Goal: Task Accomplishment & Management: Use online tool/utility

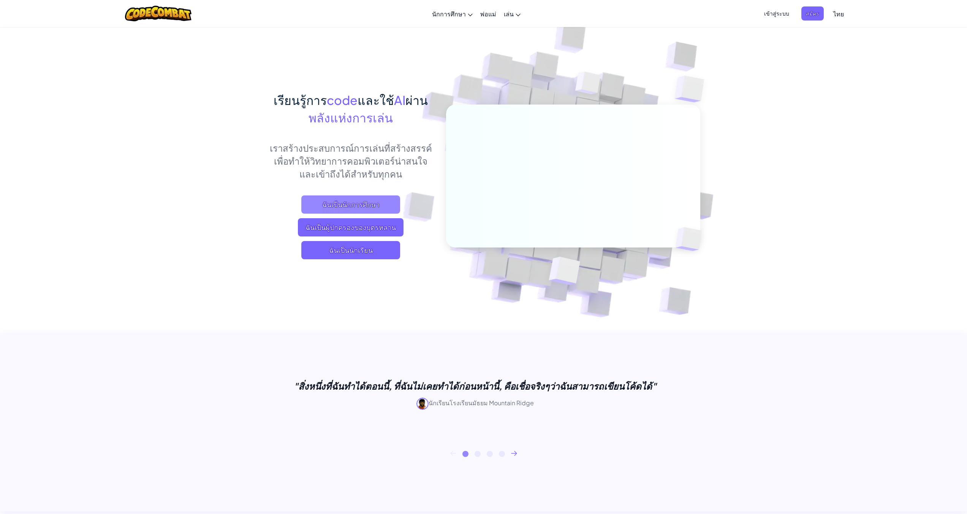
click at [348, 201] on span "ฉันเป็นนักการศึกษา" at bounding box center [350, 204] width 99 height 18
click at [349, 252] on span "ฉันเป็นนักเรียน" at bounding box center [350, 250] width 99 height 18
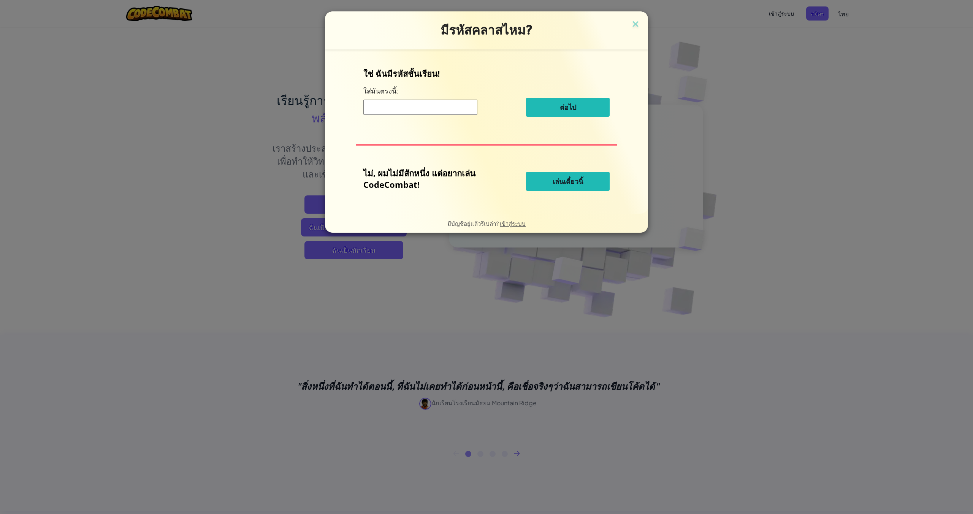
click at [562, 184] on span "เล่นเดี๋ยวนี้" at bounding box center [568, 181] width 30 height 9
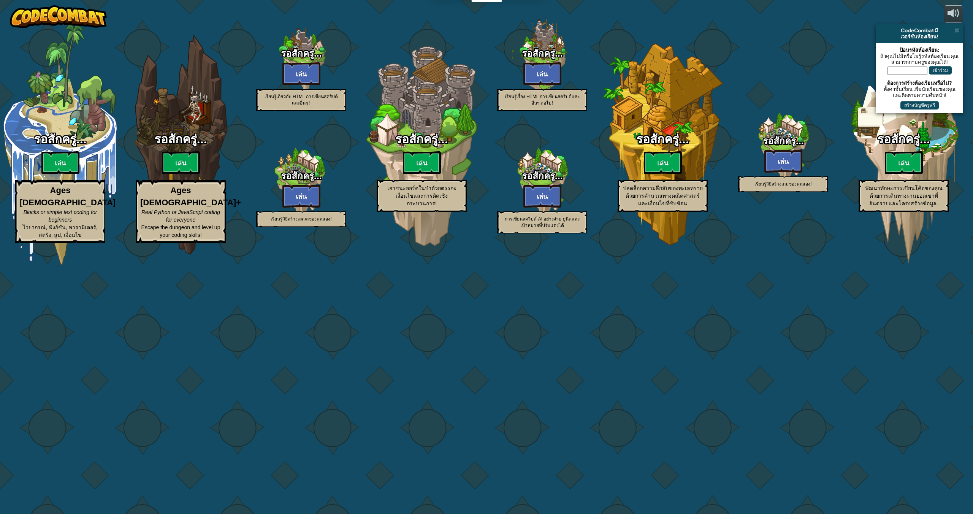
select select "th"
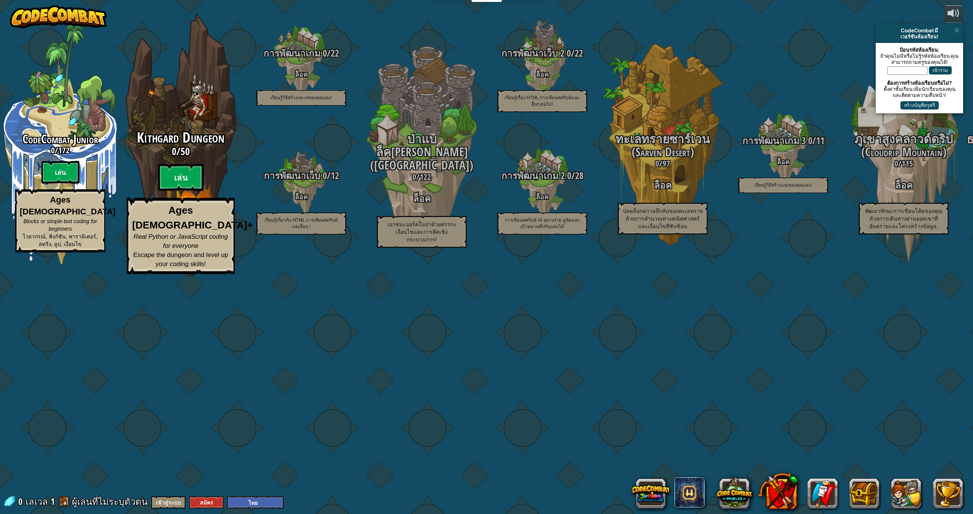
click at [178, 191] on btn "เล่น" at bounding box center [181, 177] width 46 height 27
select select "th"
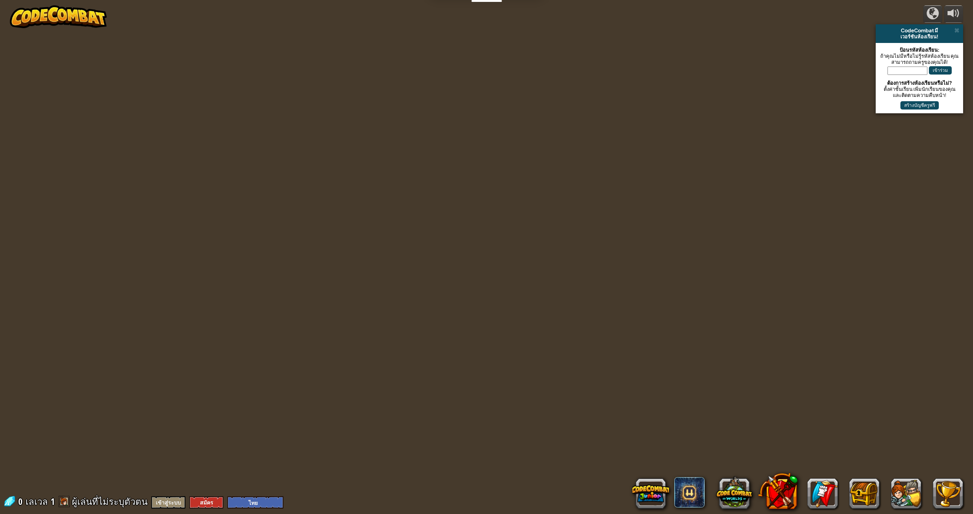
select select "th"
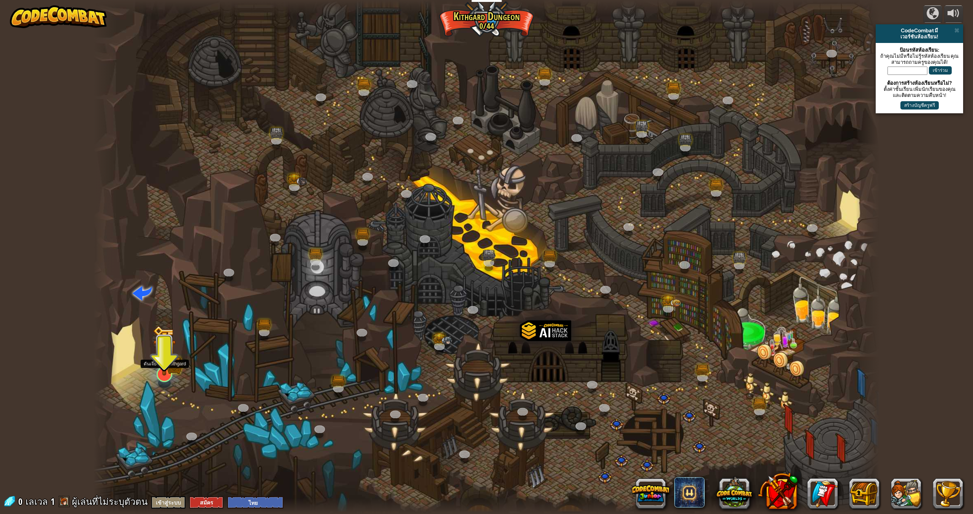
click at [162, 371] on img at bounding box center [164, 350] width 23 height 50
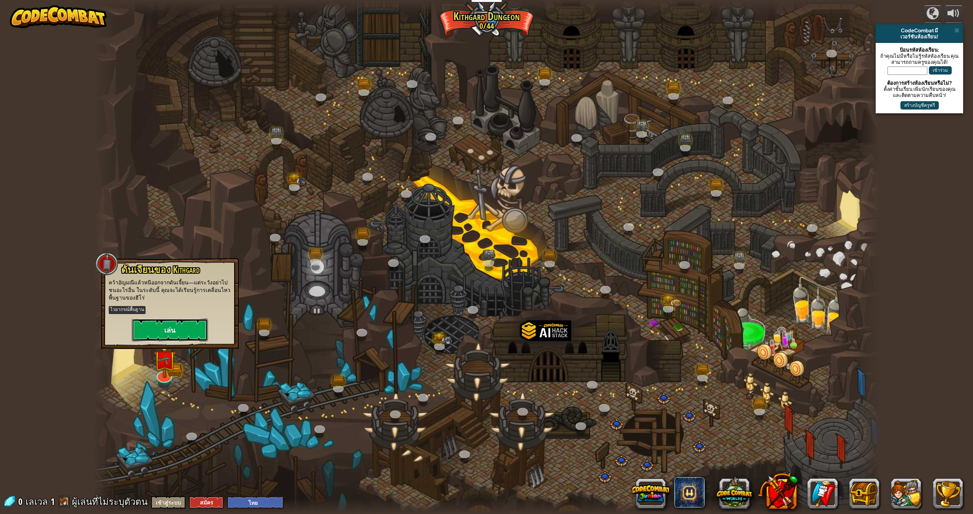
click at [162, 334] on button "เล่น" at bounding box center [170, 330] width 76 height 23
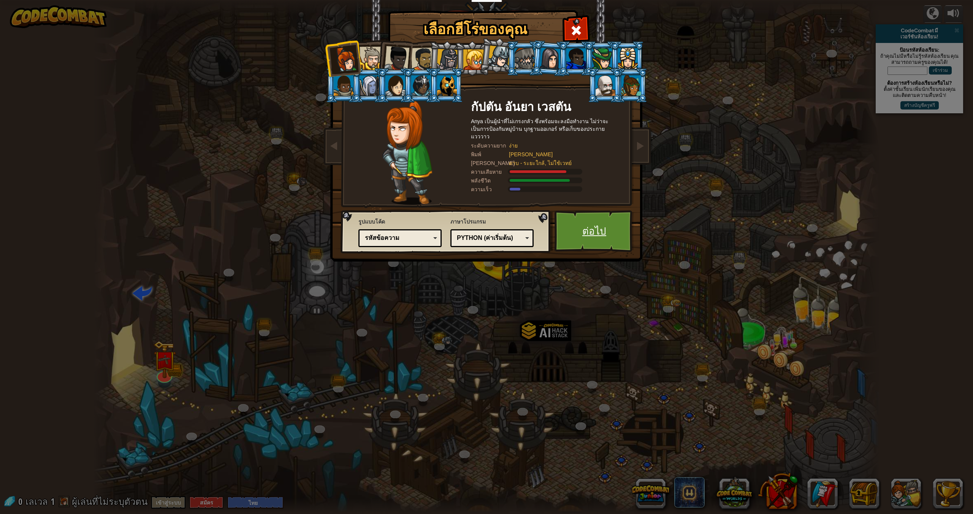
click at [576, 240] on link "ต่อไป" at bounding box center [594, 231] width 79 height 42
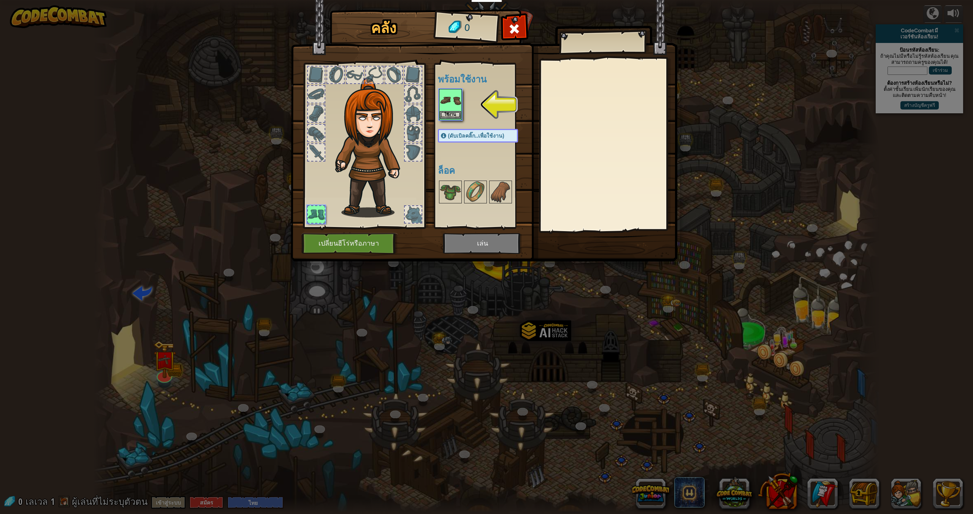
click at [445, 97] on img at bounding box center [450, 100] width 21 height 21
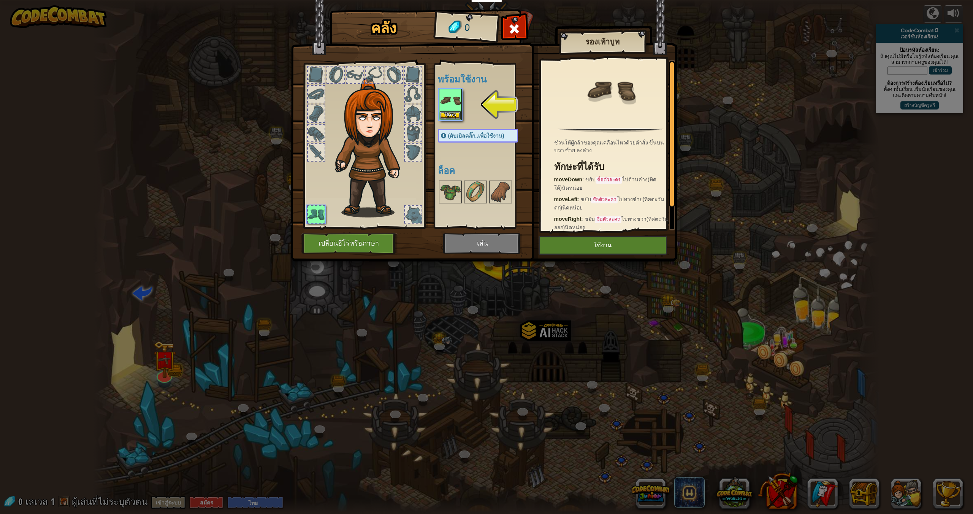
click at [462, 112] on div at bounding box center [485, 104] width 95 height 33
click at [452, 111] on button "ใช้งาน" at bounding box center [450, 115] width 21 height 8
click at [452, 181] on img at bounding box center [450, 191] width 21 height 21
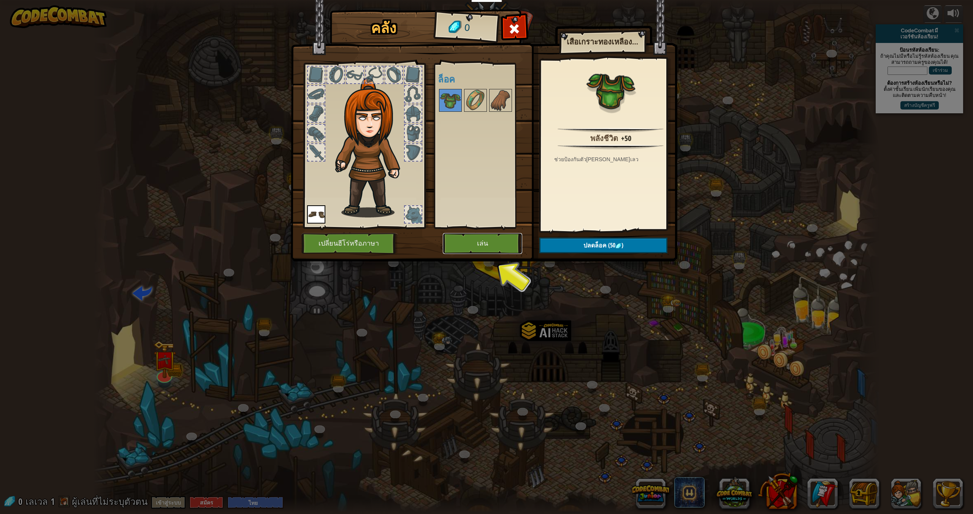
click at [471, 244] on button "เล่น" at bounding box center [482, 243] width 79 height 21
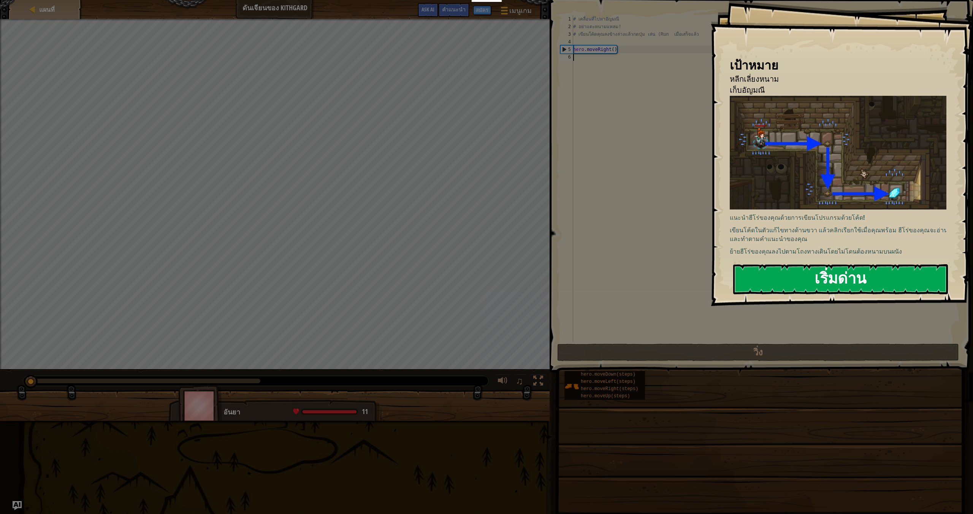
click at [826, 287] on button "เริ่มด่าน" at bounding box center [840, 279] width 215 height 30
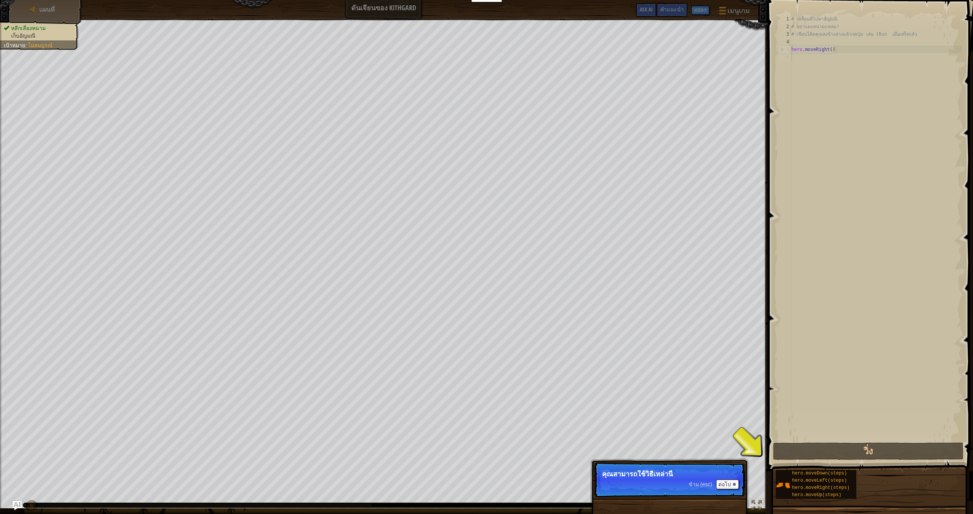
click at [807, 59] on div "# เคลื่อนที่ไปหาอัญมณี # อย่าแตะหนามแหลม! # เขียนโค้ดคุณลงข้างล่างแล้วกดปุ่ม เล…" at bounding box center [876, 235] width 172 height 441
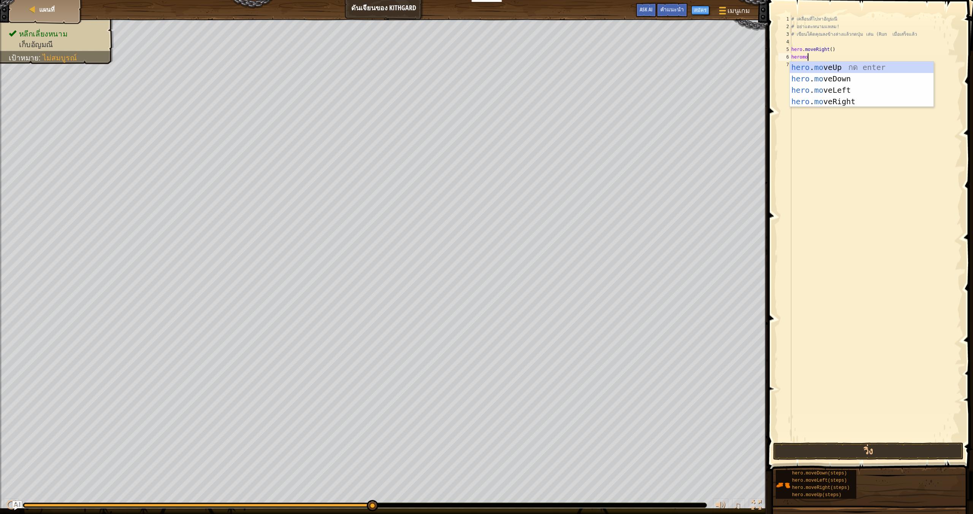
scroll to position [3, 1]
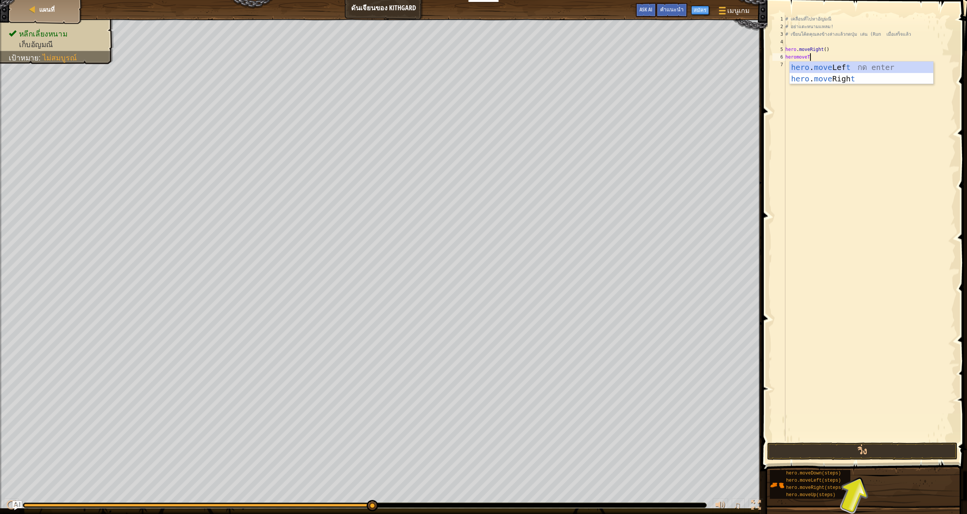
type textarea "heromoveTo"
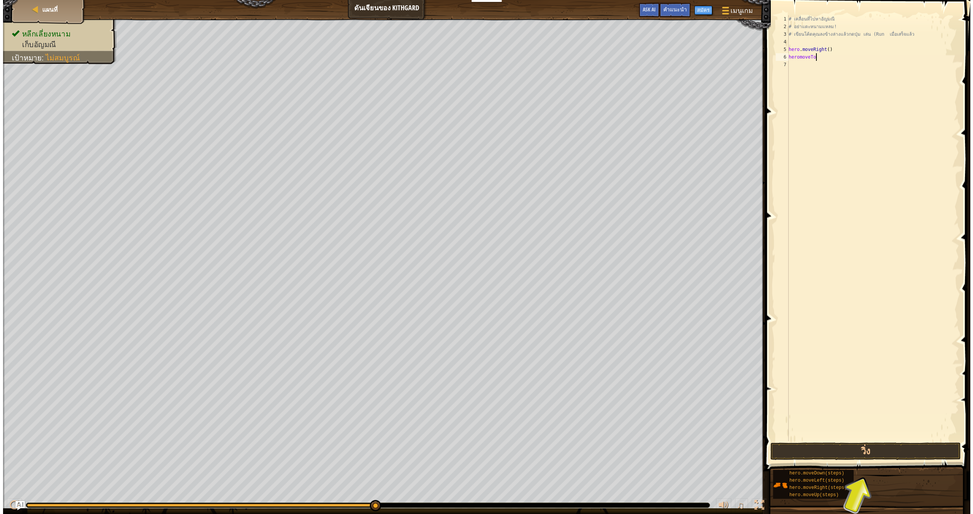
scroll to position [3, 0]
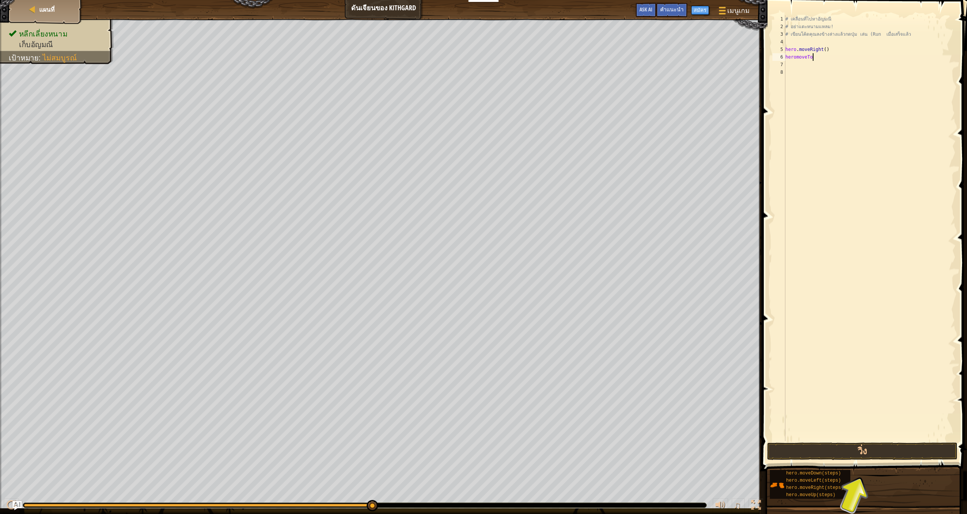
click at [820, 58] on div "# เคลื่อนที่ไปหา[PERSON_NAME] # อย่าแตะหนามแหลม! # เขียนโค้ดคุณลงข้างล่างแล้วกด…" at bounding box center [870, 235] width 172 height 441
type textarea "h"
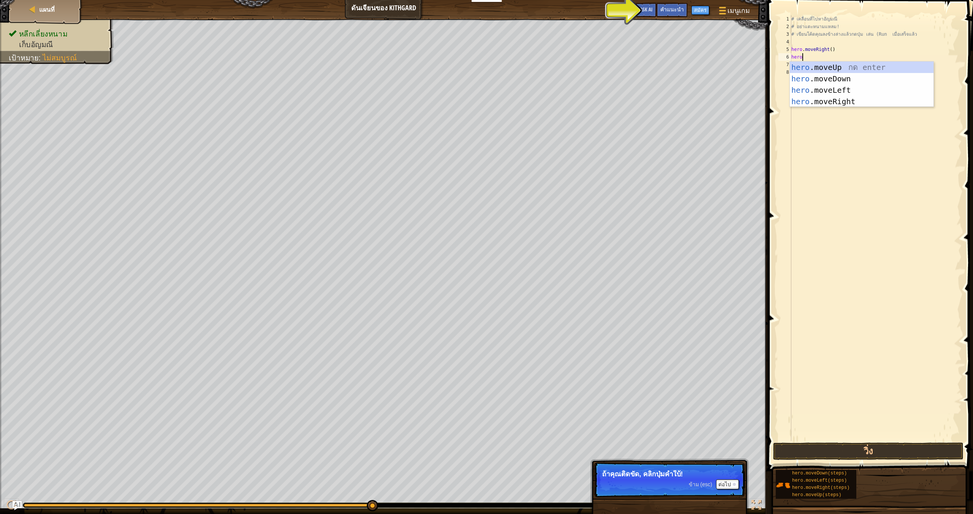
type textarea "hero."
click at [841, 69] on div "hero. moveUp กด enter hero. moveDown กด enter hero. moveLeft กด enter hero. mov…" at bounding box center [862, 96] width 144 height 68
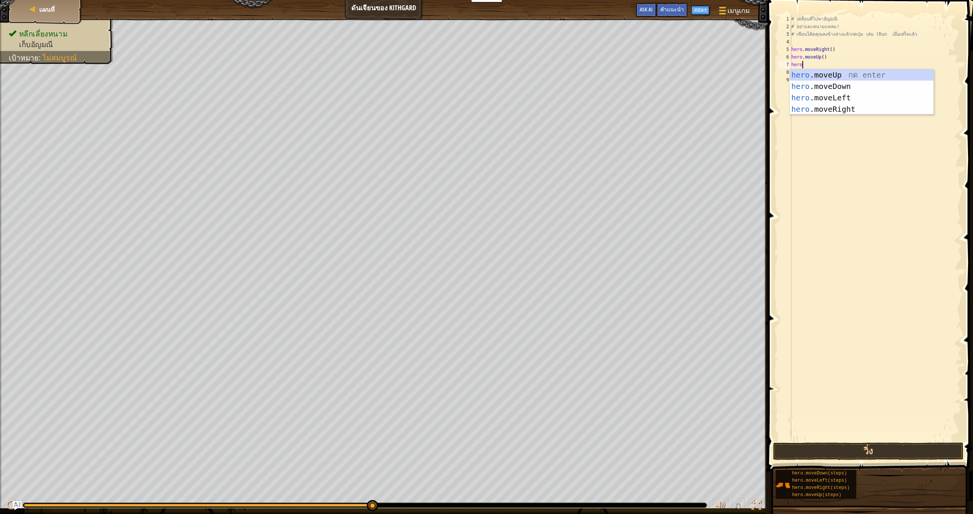
scroll to position [3, 0]
type textarea "hero."
click at [826, 82] on div "hero. moveUp กด enter hero. moveDown กด enter hero. moveLeft กด enter hero. mov…" at bounding box center [862, 103] width 144 height 68
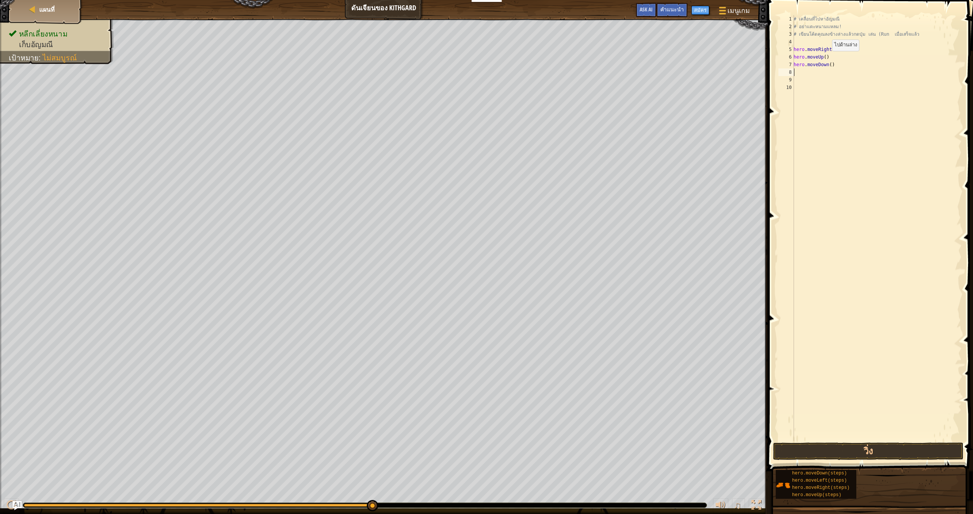
scroll to position [3, 0]
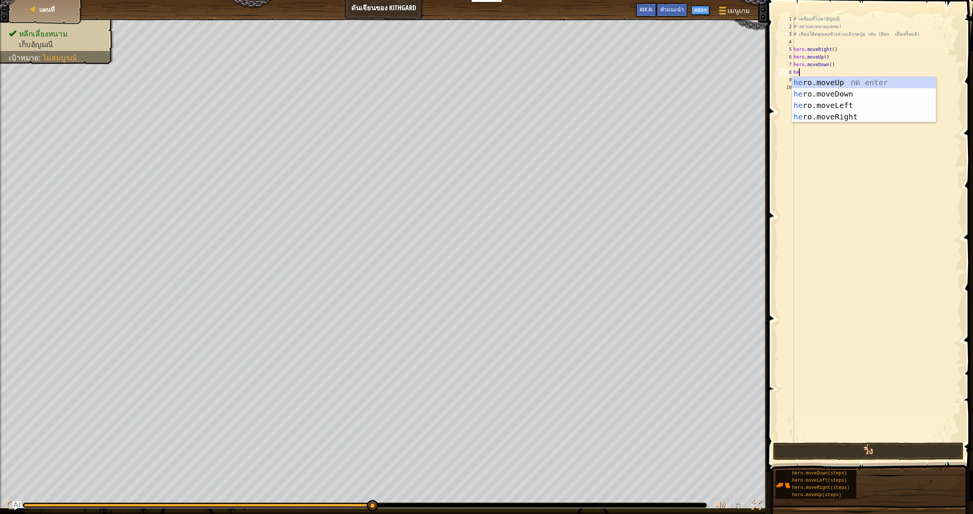
type textarea "her"
click at [822, 113] on div "her o.moveUp กด enter her o.moveDown กด enter her o.moveLeft กด enter her o.mov…" at bounding box center [864, 111] width 144 height 68
type textarea "her"
click at [830, 111] on div "her o.moveUp กด enter her o.moveDown กด enter her o.moveLeft กด enter her o.mov…" at bounding box center [864, 118] width 144 height 68
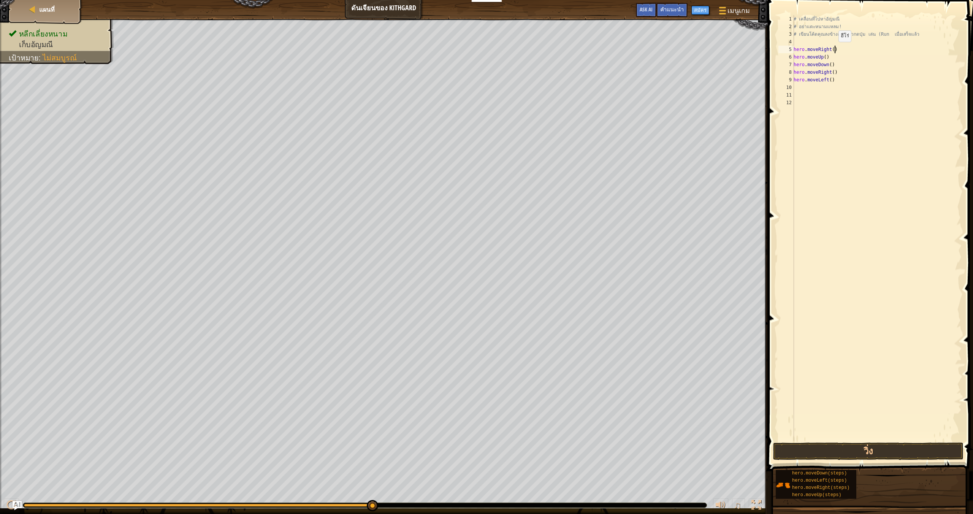
click at [835, 49] on div "# เคลื่อนที่ไปหา[PERSON_NAME] # อย่าแตะหนามแหลม! # เขียนโค้ดคุณลงข้างล่างแล้วกด…" at bounding box center [877, 235] width 170 height 441
click at [827, 57] on div "# เคลื่อนที่ไปหา[PERSON_NAME] # อย่าแตะหนามแหลม! # เขียนโค้ดคุณลงข้างล่างแล้วกด…" at bounding box center [877, 235] width 170 height 441
click at [844, 58] on div "# เคลื่อนที่ไปหา[PERSON_NAME] # อย่าแตะหนามแหลม! # เขียนโค้ดคุณลงข้างล่างแล้วกด…" at bounding box center [877, 235] width 170 height 441
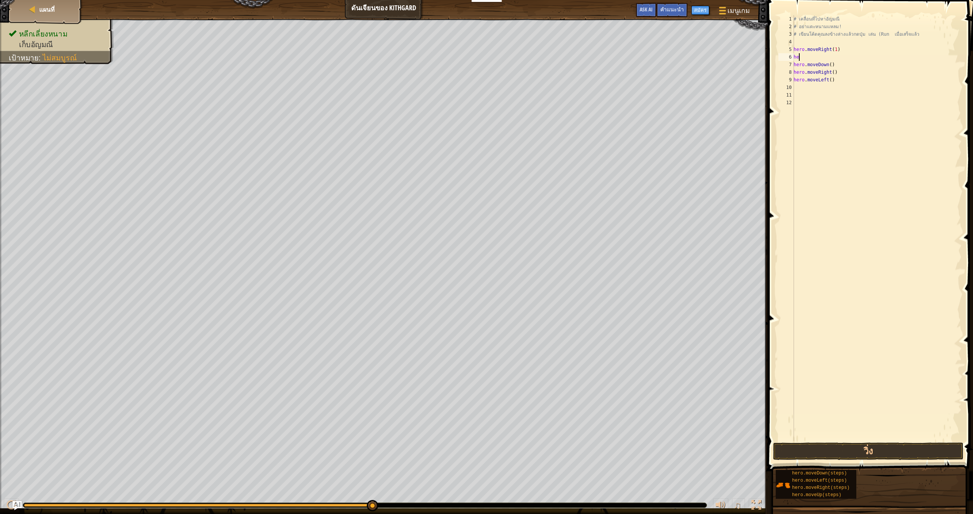
scroll to position [3, 0]
type textarea "h"
click at [795, 66] on div "# เคลื่อนที่ไปหา[PERSON_NAME] # อย่าแตะหนามแหลม! # เขียนโค้ดคุณลงข้างล่างแล้วกด…" at bounding box center [877, 235] width 170 height 441
click at [793, 65] on div "hero.moveDown() 1 2 3 4 5 6 7 8 9 10 11 12 # เคลื่อนที่ไปหา[PERSON_NAME] # อย่า…" at bounding box center [869, 228] width 185 height 426
click at [833, 57] on div "# เคลื่อนที่ไปหา[PERSON_NAME] # อย่าแตะหนามแหลม! # เขียนโค้ดคุณลงข้างล่างแล้วกด…" at bounding box center [877, 235] width 170 height 441
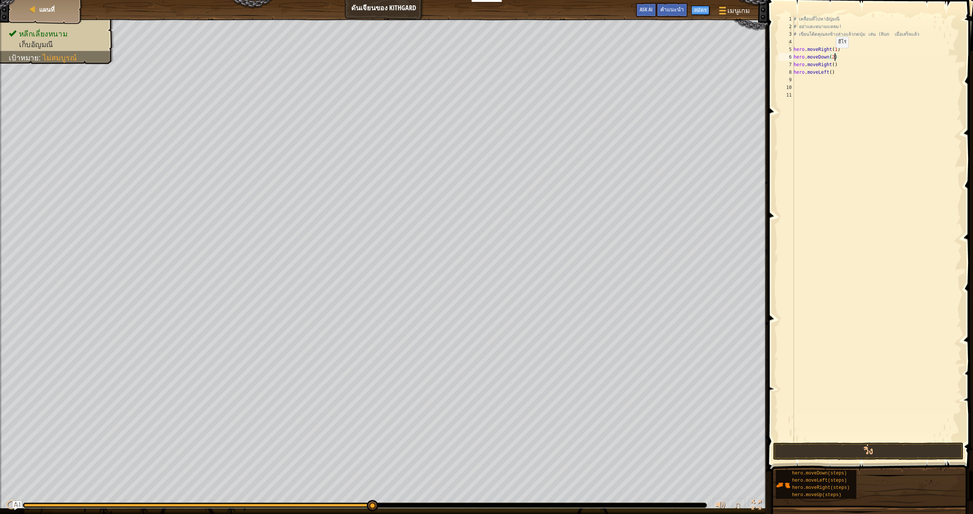
scroll to position [3, 3]
click at [834, 64] on div "# เคลื่อนที่ไปหา[PERSON_NAME] # อย่าแตะหนามแหลม! # เขียนโค้ดคุณลงข้างล่างแล้วกด…" at bounding box center [877, 235] width 170 height 441
click at [845, 65] on div "# เคลื่อนที่ไปหา[PERSON_NAME] # อย่าแตะหนามแหลม! # เขียนโค้ดคุณลงข้างล่างแล้วกด…" at bounding box center [877, 235] width 170 height 441
type textarea "h"
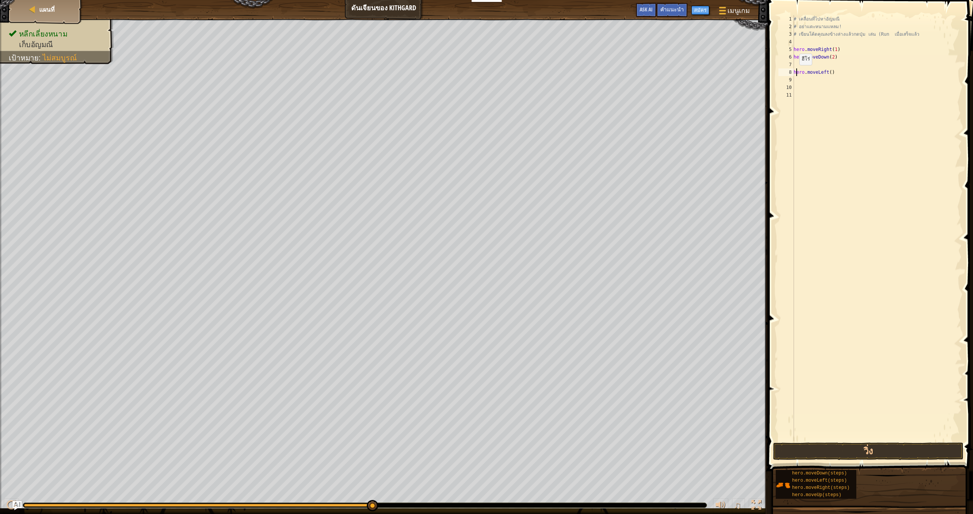
click at [796, 73] on div "# เคลื่อนที่ไปหา[PERSON_NAME] # อย่าแตะหนามแหลม! # เขียนโค้ดคุณลงข้างล่างแล้วกด…" at bounding box center [877, 235] width 170 height 441
click at [794, 73] on div "# เคลื่อนที่ไปหา[PERSON_NAME] # อย่าแตะหนามแหลม! # เขียนโค้ดคุณลงข้างล่างแล้วกด…" at bounding box center [877, 235] width 170 height 441
click at [833, 65] on div "# เคลื่อนที่ไปหา[PERSON_NAME] # อย่าแตะหนามแหลม! # เขียนโค้ดคุณลงข้างล่างแล้วกด…" at bounding box center [877, 235] width 170 height 441
type textarea "hero.moveLeft(2)"
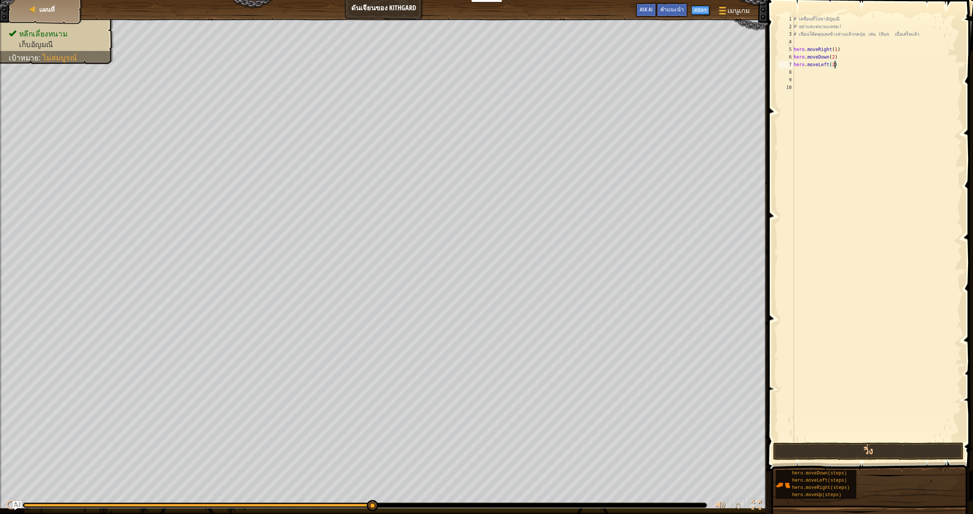
drag, startPoint x: 872, startPoint y: 97, endPoint x: 872, endPoint y: 130, distance: 33.1
click at [872, 95] on div "# เคลื่อนที่ไปหา[PERSON_NAME] # อย่าแตะหนามแหลม! # เขียนโค้ดคุณลงข้างล่างแล้วกด…" at bounding box center [877, 235] width 170 height 441
click at [805, 458] on button "วิ่ง" at bounding box center [868, 450] width 190 height 17
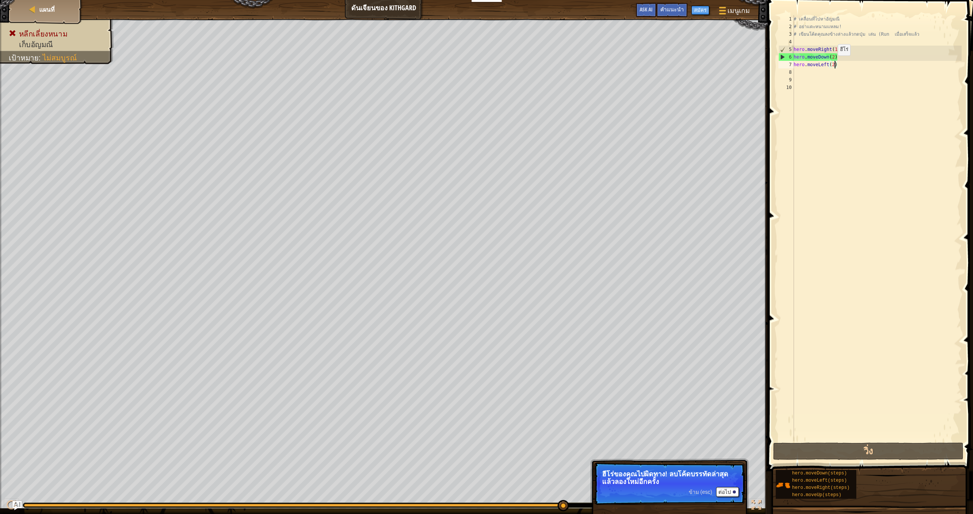
click at [834, 63] on div "# เคลื่อนที่ไปหา[PERSON_NAME] # อย่าแตะหนามแหลม! # เขียนโค้ดคุณลงข้างล่างแล้วกด…" at bounding box center [877, 235] width 170 height 441
click at [825, 65] on div "# เคลื่อนที่ไปหา[PERSON_NAME] # อย่าแตะหนามแหลม! # เขียนโค้ดคุณลงข้างล่างแล้วกด…" at bounding box center [877, 235] width 170 height 441
click at [830, 65] on div "# เคลื่อนที่ไปหา[PERSON_NAME] # อย่าแตะหนามแหลม! # เขียนโค้ดคุณลงข้างล่างแล้วกด…" at bounding box center [877, 235] width 170 height 441
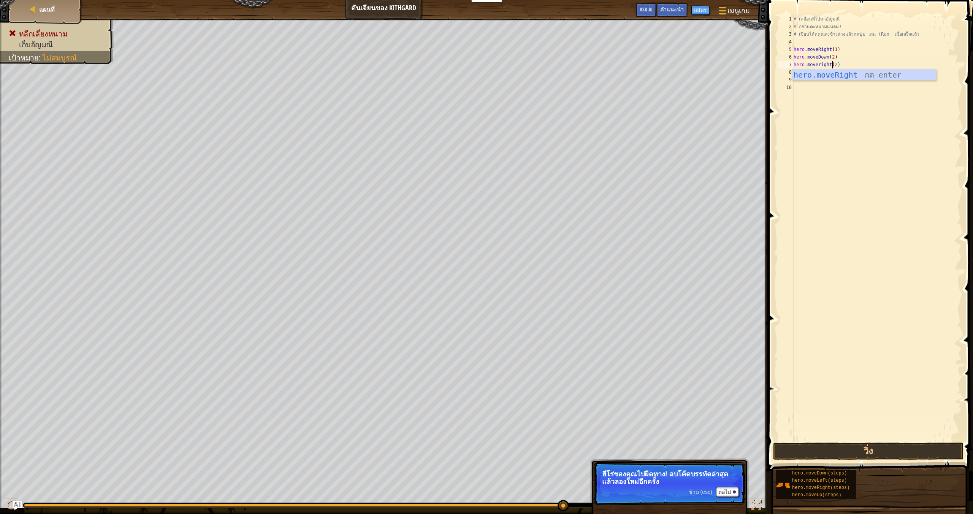
scroll to position [3, 3]
click at [848, 76] on div "hero.moveRight กด enter" at bounding box center [864, 86] width 144 height 34
click at [834, 63] on div "# เคลื่อนที่ไปหา[PERSON_NAME] # อย่าแตะหนามแหลม! # เขียนโค้ดคุณลงข้างล่างแล้วกด…" at bounding box center [877, 235] width 170 height 441
click at [843, 65] on div "# เคลื่อนที่ไปหา[PERSON_NAME] # อย่าแตะหนามแหลม! # เขียนโค้ดคุณลงข้างล่างแล้วกด…" at bounding box center [877, 235] width 170 height 441
click at [848, 64] on div "# เคลื่อนที่ไปหา[PERSON_NAME] # อย่าแตะหนามแหลม! # เขียนโค้ดคุณลงข้างล่างแล้วกด…" at bounding box center [877, 235] width 170 height 441
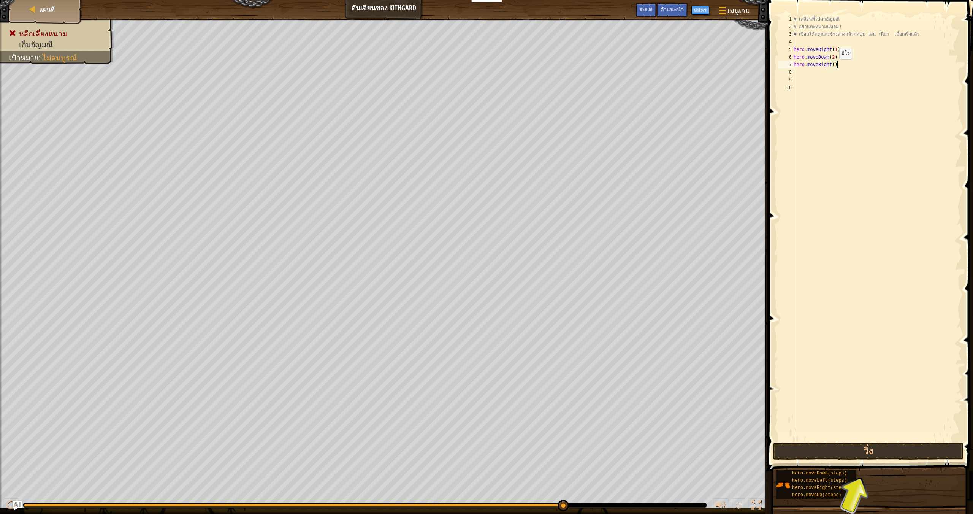
click at [835, 67] on div "# เคลื่อนที่ไปหา[PERSON_NAME] # อย่าแตะหนามแหลม! # เขียนโค้ดคุณลงข้างล่างแล้วกด…" at bounding box center [877, 235] width 170 height 441
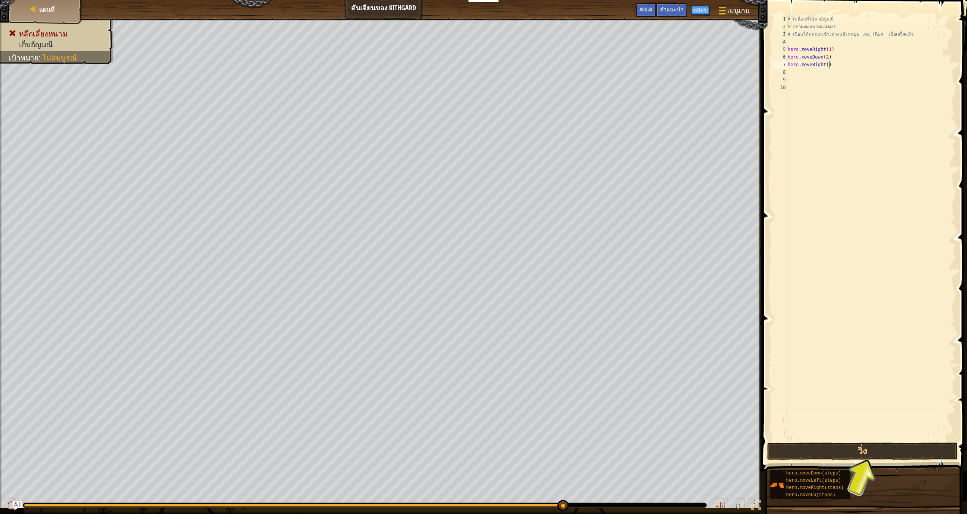
type textarea "hero.moveRight(2)"
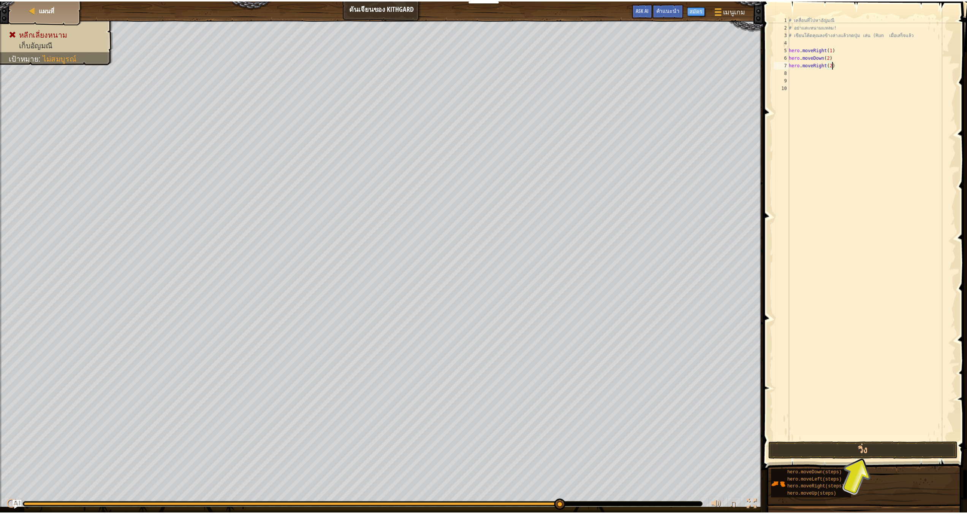
scroll to position [3, 3]
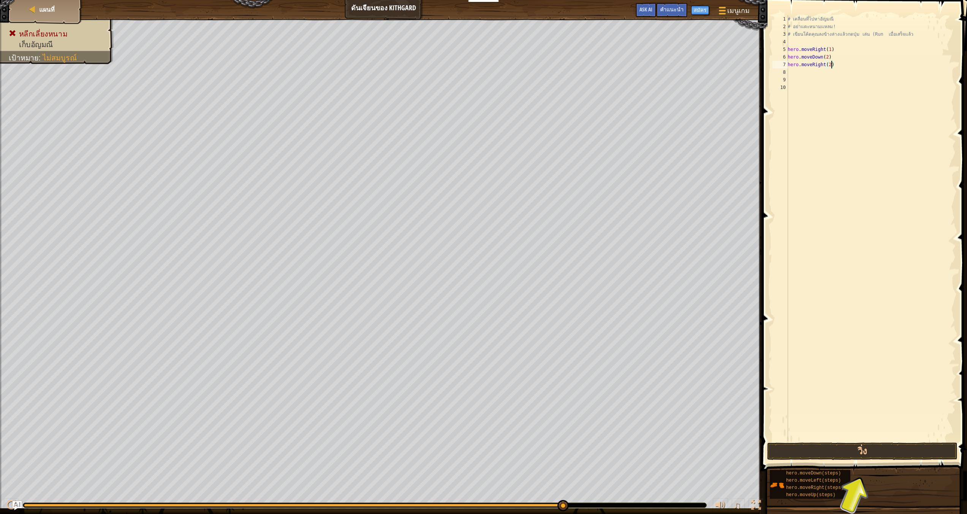
click at [799, 71] on div "# เคลื่อนที่ไปหา[PERSON_NAME] # อย่าแตะหนามแหลม! # เขียนโค้ดคุณลงข้างล่างแล้วกด…" at bounding box center [871, 235] width 170 height 441
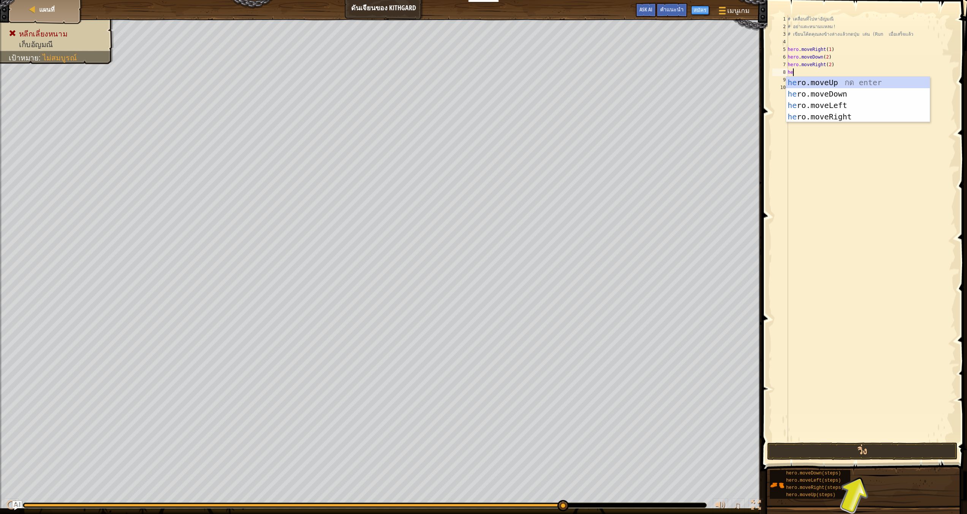
type textarea "her"
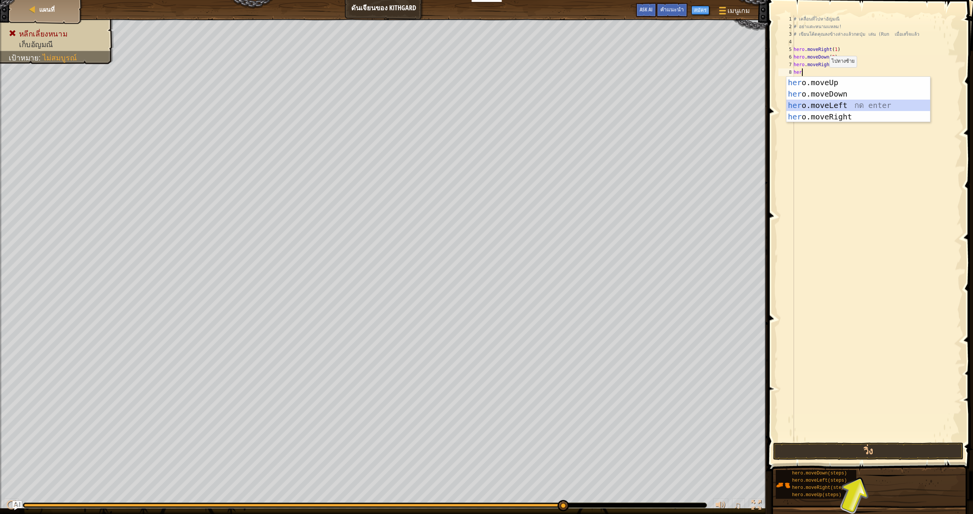
click at [842, 103] on div "her o.moveUp กด enter her o.moveDown กด enter her o.moveLeft กด enter her o.mov…" at bounding box center [858, 111] width 144 height 68
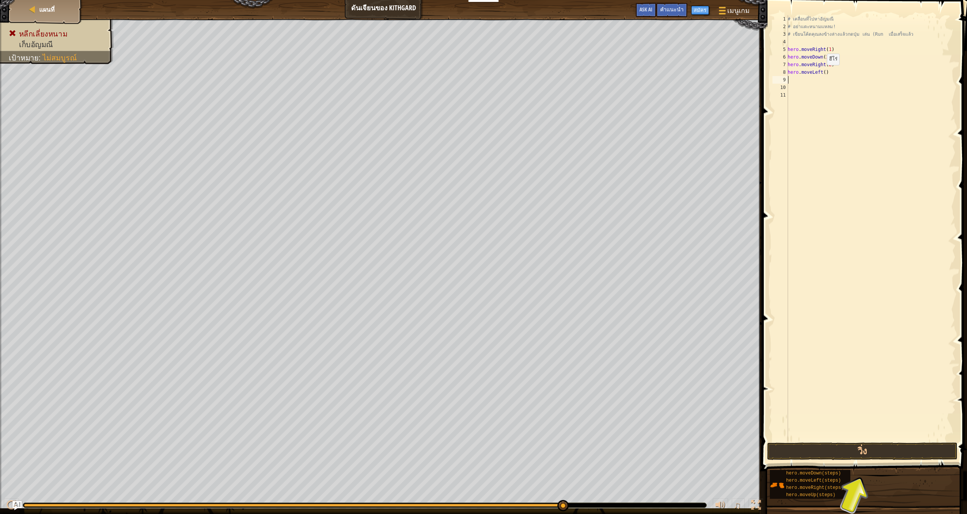
click at [829, 72] on div "# เคลื่อนที่ไปหา[PERSON_NAME] # อย่าแตะหนามแหลม! # เขียนโค้ดคุณลงข้างล่างแล้วกด…" at bounding box center [871, 235] width 170 height 441
click at [827, 72] on div "# เคลื่อนที่ไปหา[PERSON_NAME] # อย่าแตะหนามแหลม! # เขียนโค้ดคุณลงข้างล่างแล้วกด…" at bounding box center [871, 235] width 170 height 441
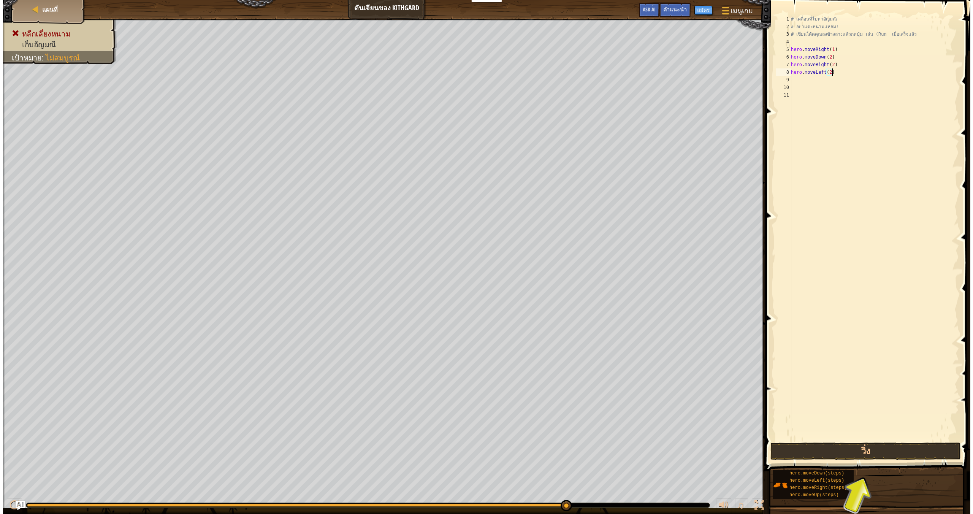
scroll to position [3, 3]
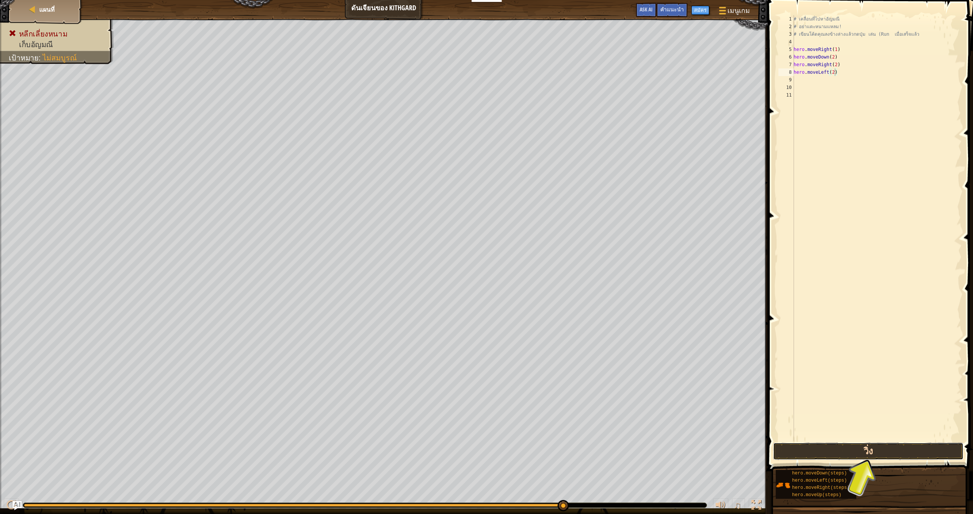
click at [791, 449] on button "วิ่ง" at bounding box center [868, 450] width 190 height 17
type textarea "hero.moveLef)"
click at [844, 77] on div "# เคลื่อนที่ไปหา[PERSON_NAME] # อย่าแตะหนามแหลม! # เขียนโค้ดคุณลงข้างล่างแล้วกด…" at bounding box center [877, 235] width 170 height 441
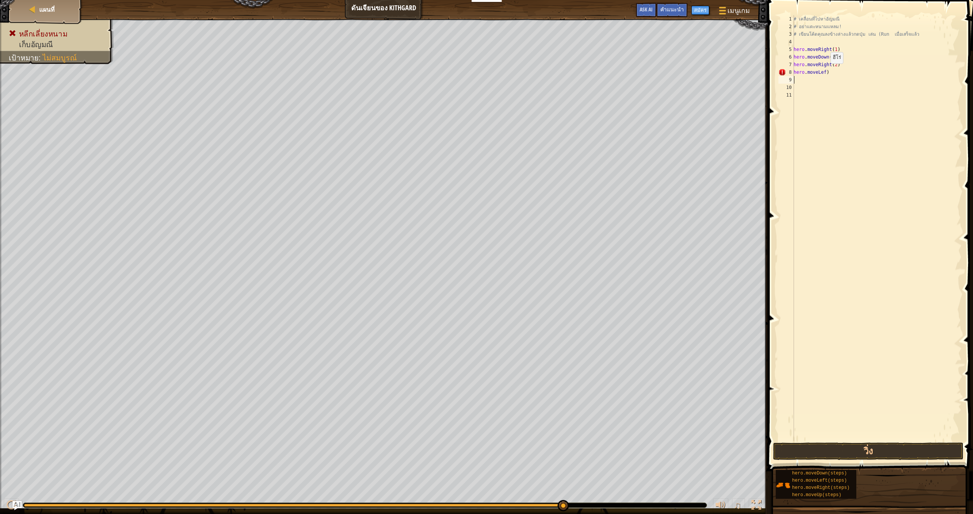
click at [826, 71] on div "# เคลื่อนที่ไปหา[PERSON_NAME] # อย่าแตะหนามแหลม! # เขียนโค้ดคุณลงข้างล่างแล้วกด…" at bounding box center [877, 235] width 170 height 441
click at [833, 72] on div "# เคลื่อนที่ไปหา[PERSON_NAME] # อย่าแตะหนามแหลม! # เขียนโค้ดคุณลงข้างล่างแล้วกด…" at bounding box center [877, 235] width 170 height 441
type textarea "h"
click at [835, 67] on div "# เคลื่อนที่ไปหา[PERSON_NAME] # อย่าแตะหนามแหลม! # เขียนโค้ดคุณลงข้างล่างแล้วกด…" at bounding box center [877, 235] width 170 height 441
type textarea "hero.moveRight2)"
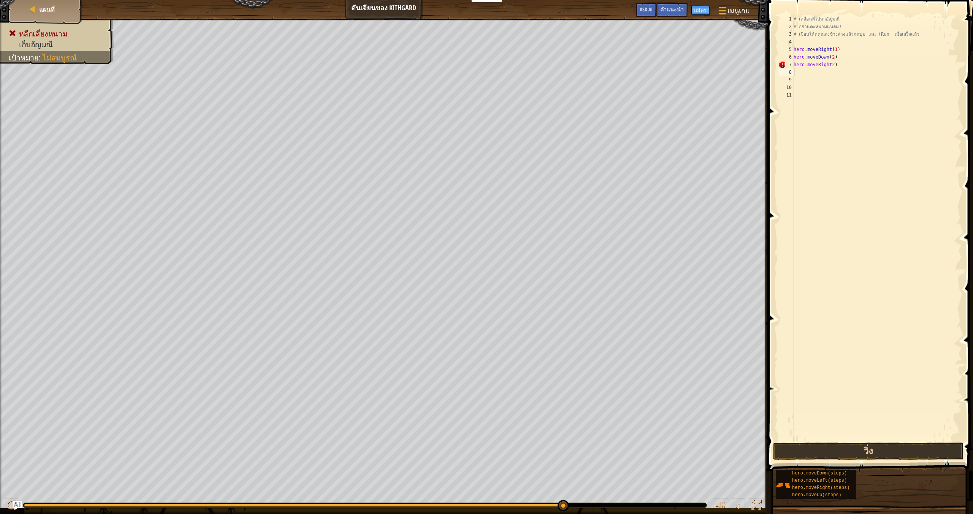
click at [861, 68] on div "# เคลื่อนที่ไปหา[PERSON_NAME] # อย่าแตะหนามแหลม! # เขียนโค้ดคุณลงข้างล่างแล้วกด…" at bounding box center [877, 235] width 170 height 441
click at [846, 63] on div "# เคลื่อนที่ไปหา[PERSON_NAME] # อย่าแตะหนามแหลม! # เขียนโค้ดคุณลงข้างล่างแล้วกด…" at bounding box center [877, 235] width 170 height 441
click at [834, 57] on div "# เคลื่อนที่ไปหา[PERSON_NAME] # อย่าแตะหนามแหลม! # เขียนโค้ดคุณลงข้างล่างแล้วกด…" at bounding box center [877, 235] width 170 height 441
click at [834, 66] on div "# เคลื่อนที่ไปหา[PERSON_NAME] # อย่าแตะหนามแหลม! # เขียนโค้ดคุณลงข้างล่างแล้วกด…" at bounding box center [877, 235] width 170 height 441
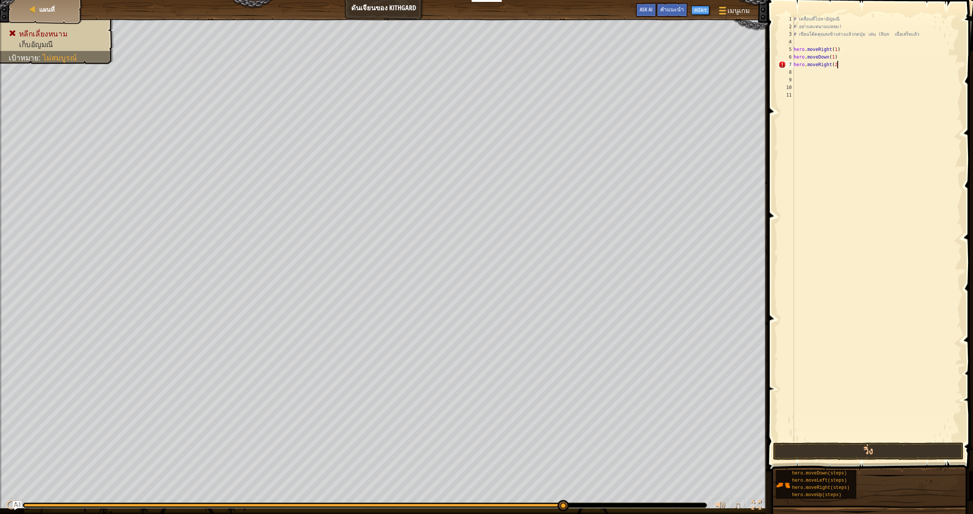
scroll to position [3, 3]
type textarea "hero.moveRight(2)"
click at [799, 455] on button "วิ่ง" at bounding box center [868, 450] width 190 height 17
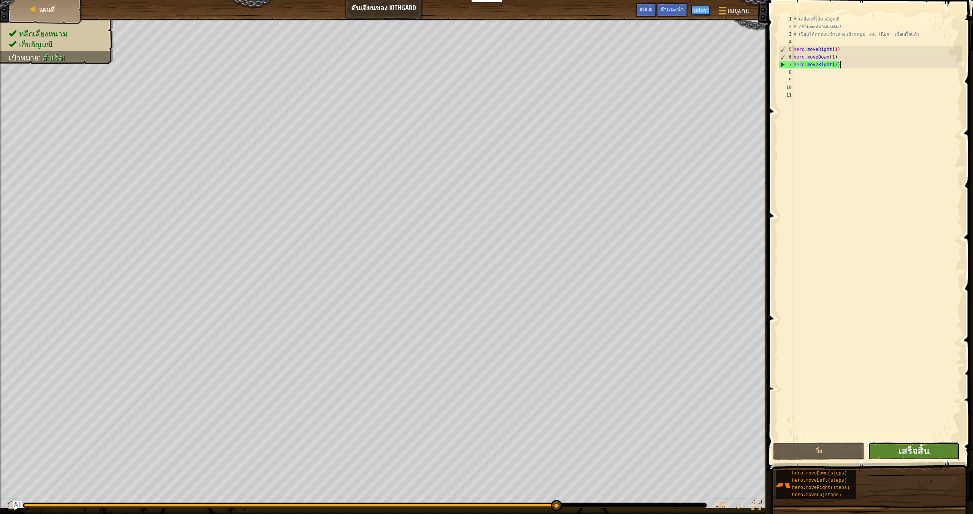
click at [936, 452] on button "เสร็จสิ้น" at bounding box center [913, 450] width 91 height 17
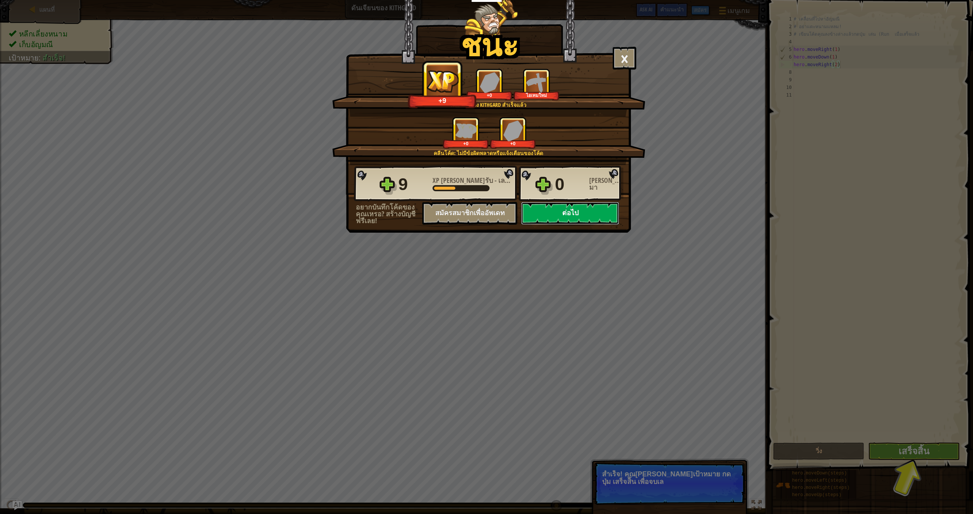
click at [574, 216] on button "ต่อไป" at bounding box center [570, 213] width 98 height 23
select select "th"
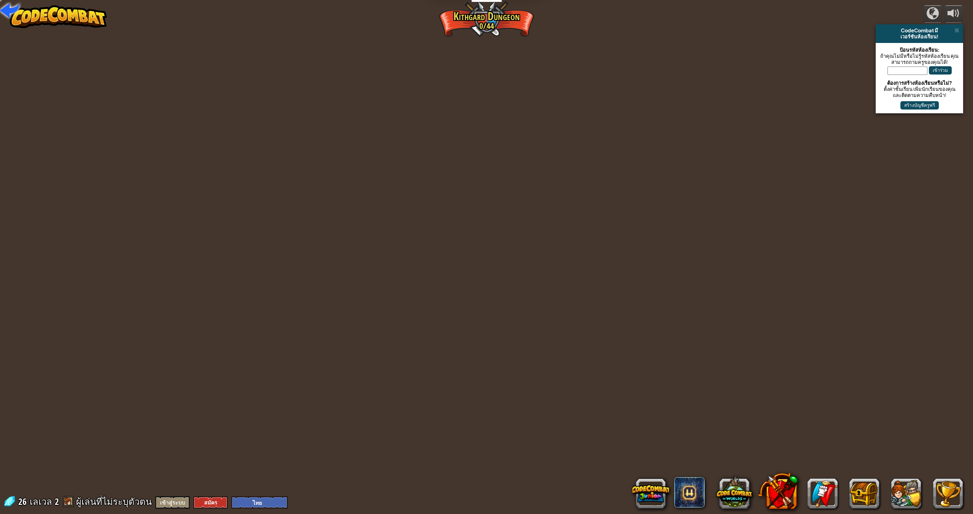
select select "th"
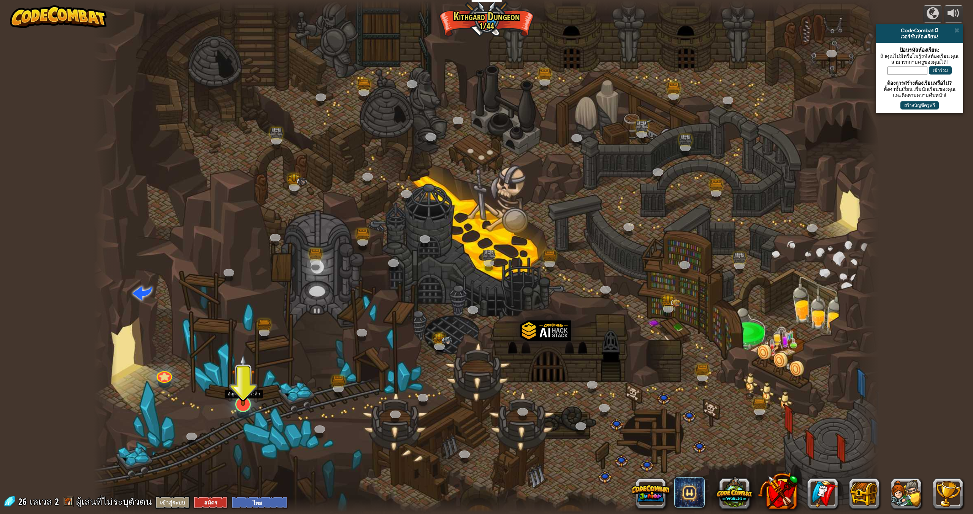
click at [243, 393] on img at bounding box center [243, 379] width 23 height 52
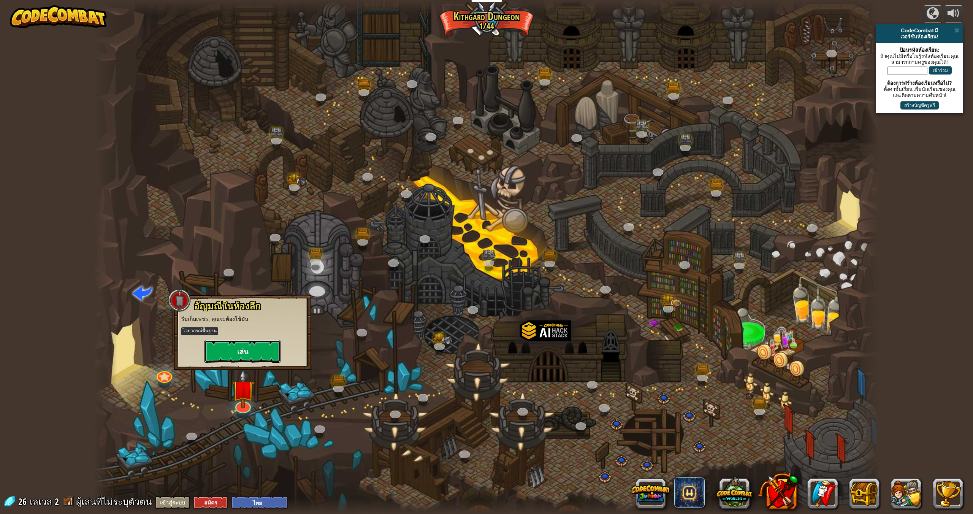
click at [251, 349] on button "เล่น" at bounding box center [242, 351] width 76 height 23
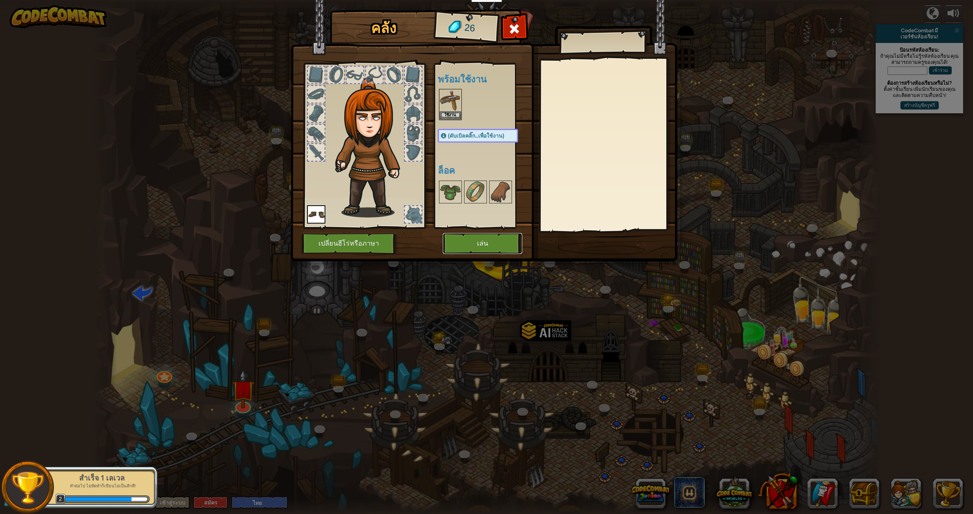
click at [491, 247] on button "เล่น" at bounding box center [482, 243] width 79 height 21
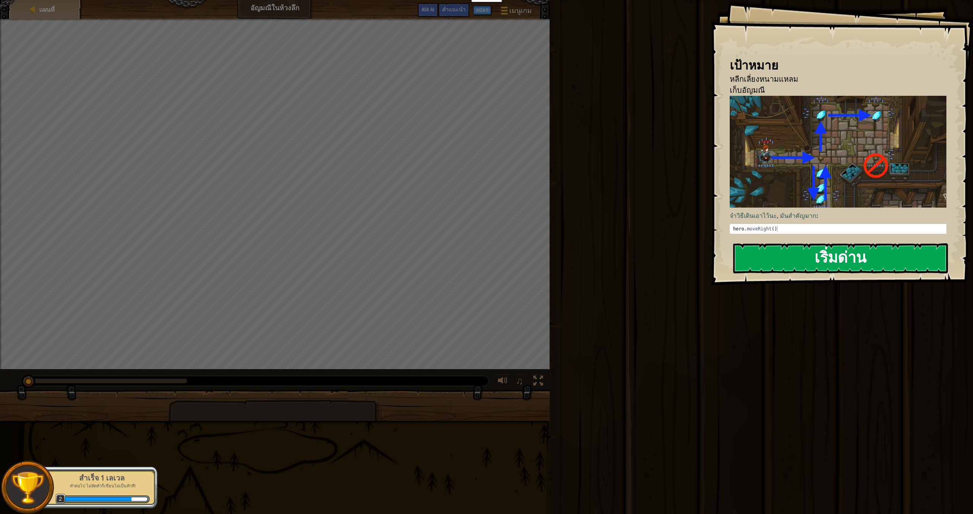
click at [772, 257] on button "เริ่มด่าน" at bounding box center [840, 258] width 215 height 30
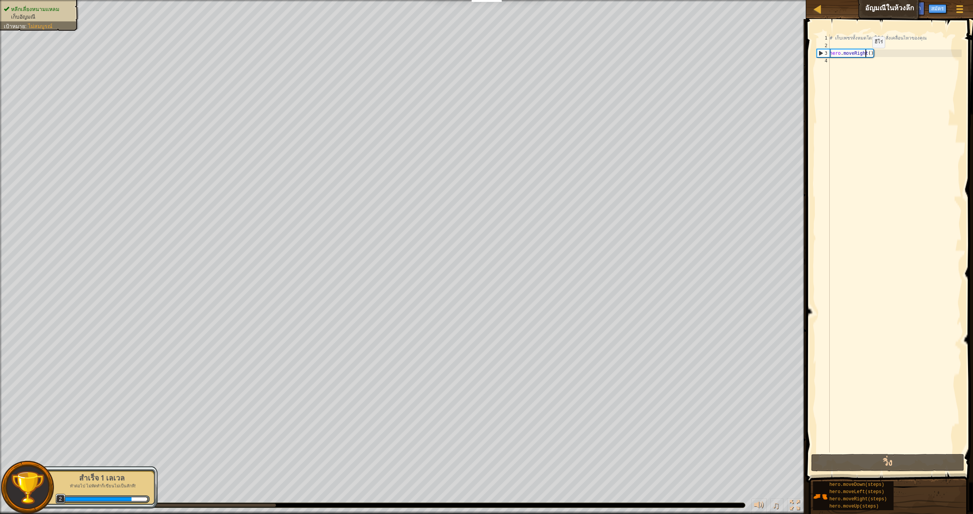
click at [866, 55] on div "# เก็บเพชรทั้งหมดโดยใช้คำสั่งเคลื่อนไหวของคุณ hero . moveRight ( )" at bounding box center [894, 250] width 133 height 433
click at [871, 55] on div "# เก็บเพชรทั้งหมดโดยใช้คำสั่งเคลื่อนไหวของคุณ hero . moveRight ( )" at bounding box center [894, 250] width 133 height 433
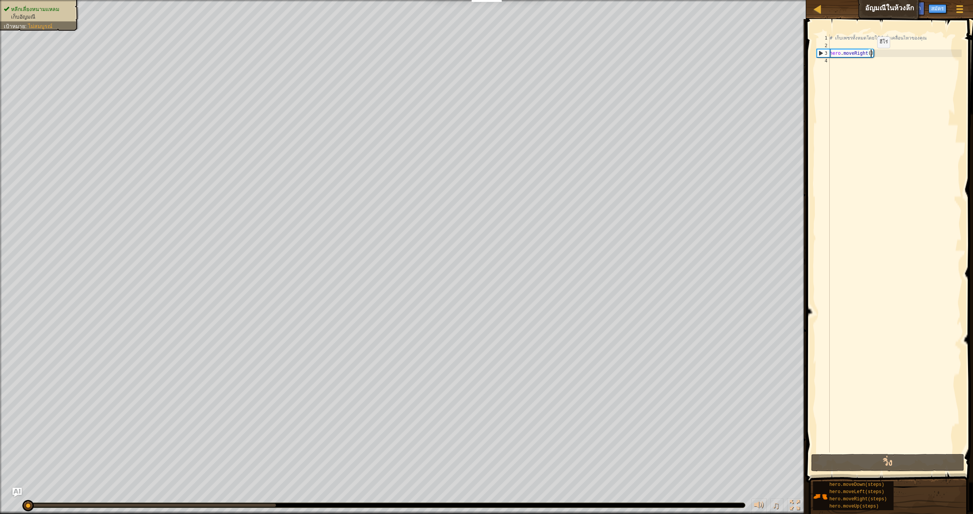
scroll to position [3, 3]
type textarea "hero.moveRight()"
click at [842, 65] on div "# เก็บเพชรทั้งหมดโดยใช้คำสั่งเคลื่อนไหวของคุณ hero . moveRight ( )" at bounding box center [894, 250] width 133 height 433
type textarea "j"
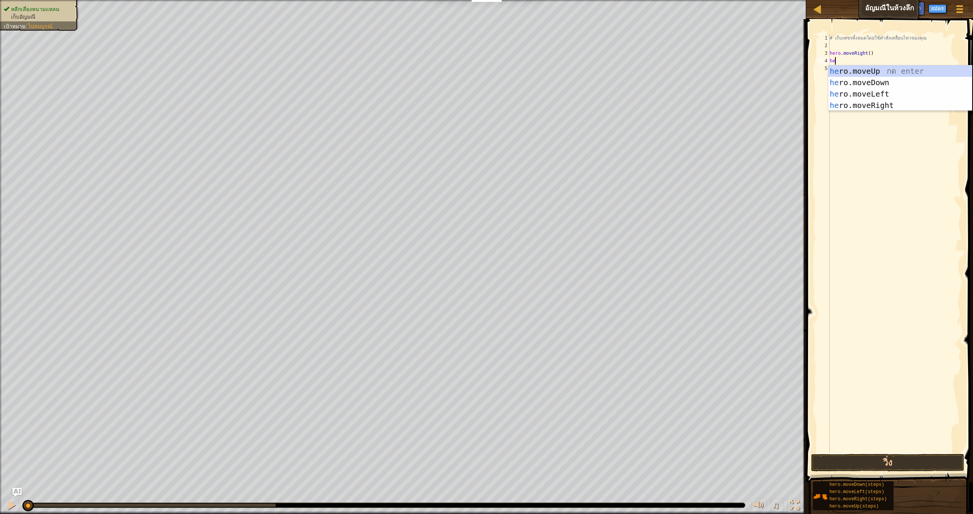
type textarea "her"
click at [857, 81] on div "her o.moveUp กด enter her o.moveDown กด enter her o.moveLeft กด enter her o.mov…" at bounding box center [900, 99] width 144 height 68
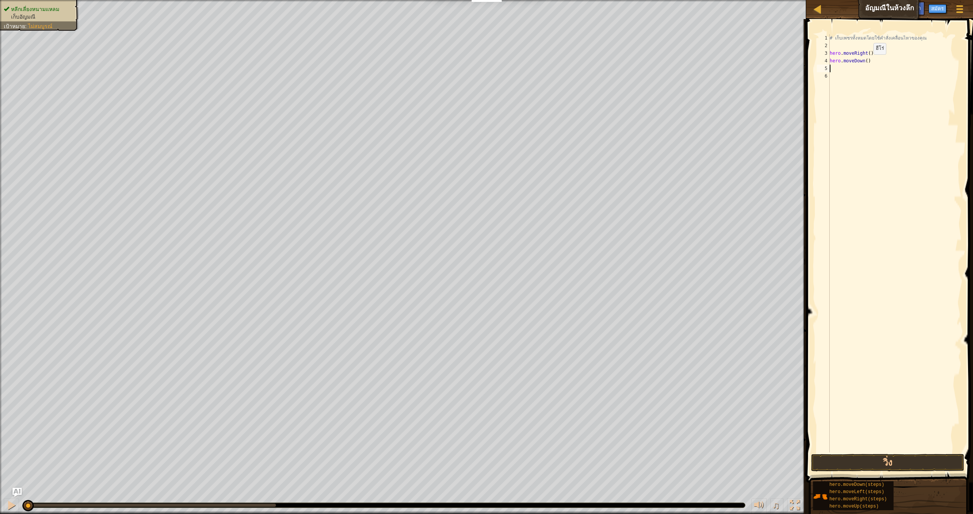
click at [867, 62] on div "# เก็บเพชรทั้งหมดโดยใช้คำสั่งเคลื่อนไหวของคุณ hero . moveRight ( ) hero . moveD…" at bounding box center [894, 250] width 133 height 433
type textarea "hero.moveDown(2)"
click at [842, 461] on button "วิ่ง" at bounding box center [881, 462] width 153 height 17
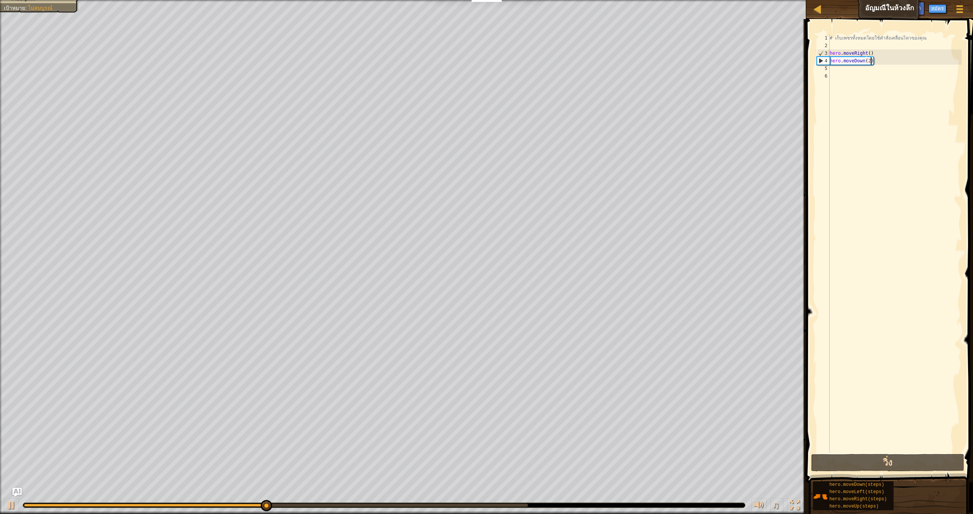
click at [835, 68] on div "# เก็บเพชรทั้งหมดโดยใช้คำสั่งเคลื่อนไหวของคุณ hero . moveRight ( ) hero . moveD…" at bounding box center [894, 250] width 133 height 433
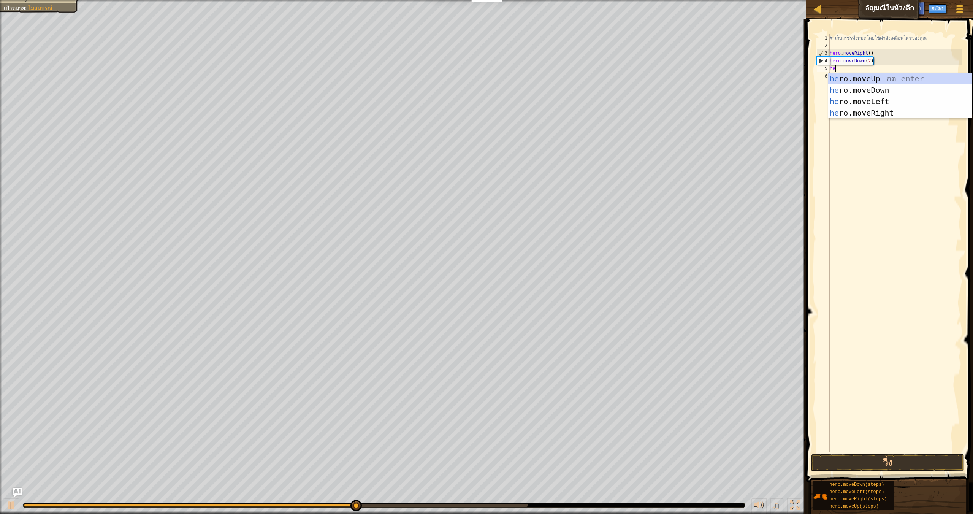
type textarea "hero"
click at [858, 76] on div "hero .moveUp กด enter hero .moveDown กด enter hero .moveLeft กด enter hero .mov…" at bounding box center [900, 107] width 144 height 68
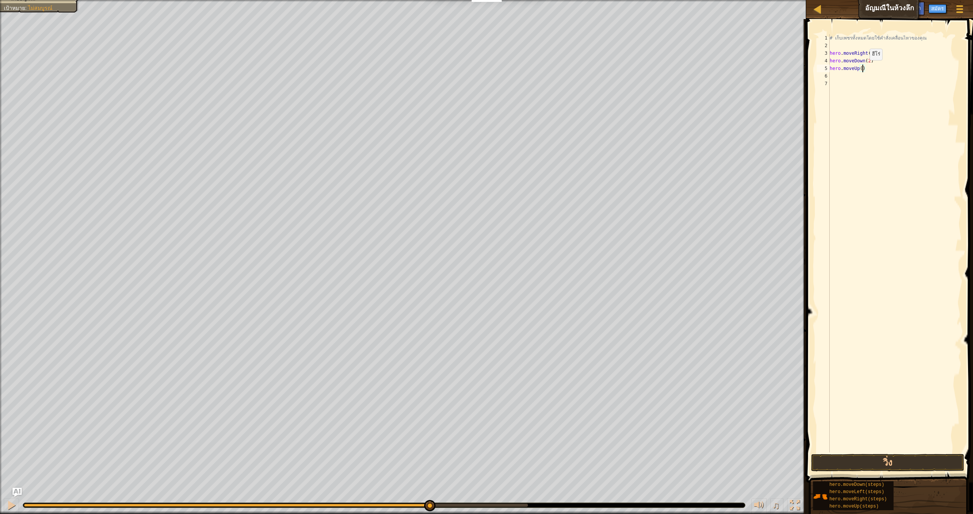
click at [863, 68] on div "# เก็บเพชรทั้งหมดโดยใช้คำสั่งเคลื่อนไหวของคุณ hero . moveRight ( ) hero . moveD…" at bounding box center [894, 250] width 133 height 433
type textarea "hero.moveUp(2)"
click at [830, 467] on button "วิ่ง" at bounding box center [887, 462] width 153 height 17
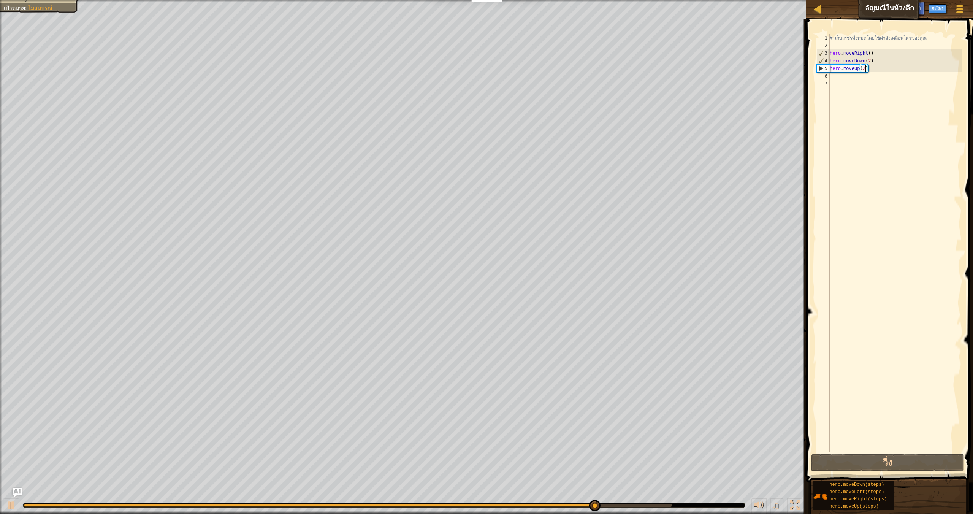
click at [837, 81] on div "# เก็บเพชรทั้งหมดโดยใช้คำสั่งเคลื่อนไหวของคุณ hero . moveRight ( ) hero . moveD…" at bounding box center [894, 250] width 133 height 433
click at [841, 79] on div "# เก็บเพชรทั้งหมดโดยใช้คำสั่งเคลื่อนไหวของคุณ hero . moveRight ( ) hero . moveD…" at bounding box center [894, 250] width 133 height 433
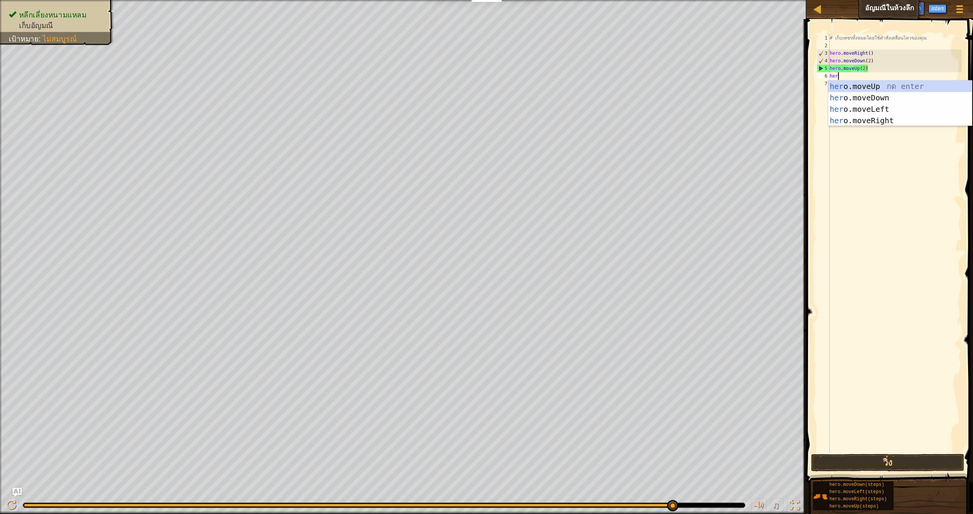
type textarea "hero"
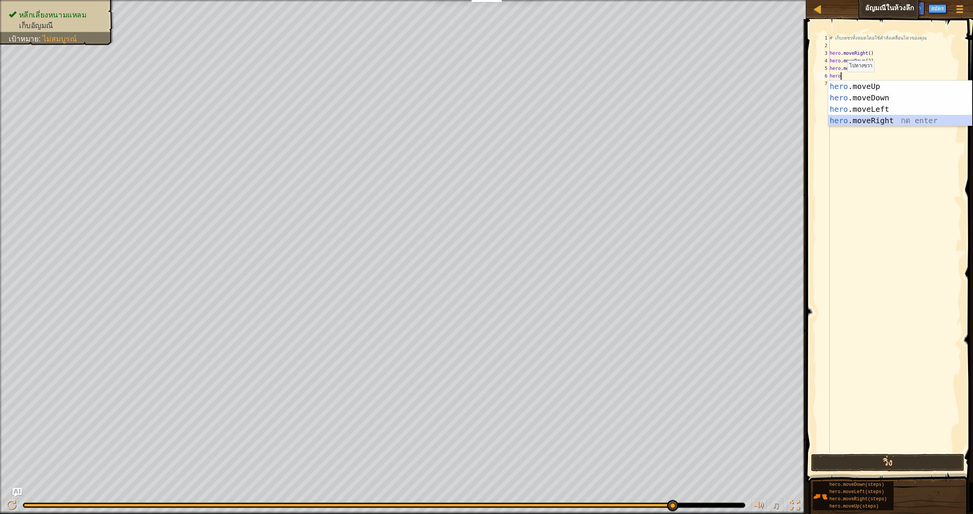
click at [886, 122] on div "hero .moveUp กด enter hero .moveDown กด enter hero .moveLeft กด enter hero .mov…" at bounding box center [900, 115] width 144 height 68
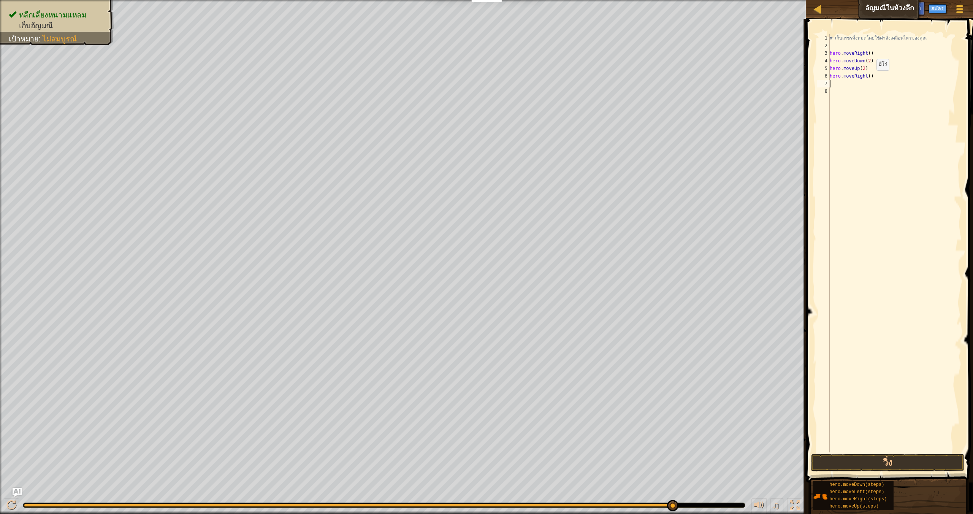
click at [870, 78] on div "# เก็บเพชรทั้งหมดโดยใช้คำสั่งเคลื่อนไหวของคุณ hero . moveRight ( ) hero . moveD…" at bounding box center [894, 250] width 133 height 433
type textarea "hero.moveRight(2)"
click at [888, 78] on div "# เก็บเพชรทั้งหมดโดยใช้คำสั่งเคลื่อนไหวของคุณ hero . moveRight ( ) hero . moveD…" at bounding box center [894, 250] width 133 height 433
type textarea "hero.moveRight(2)"
click at [823, 468] on button "วิ่ง" at bounding box center [887, 462] width 153 height 17
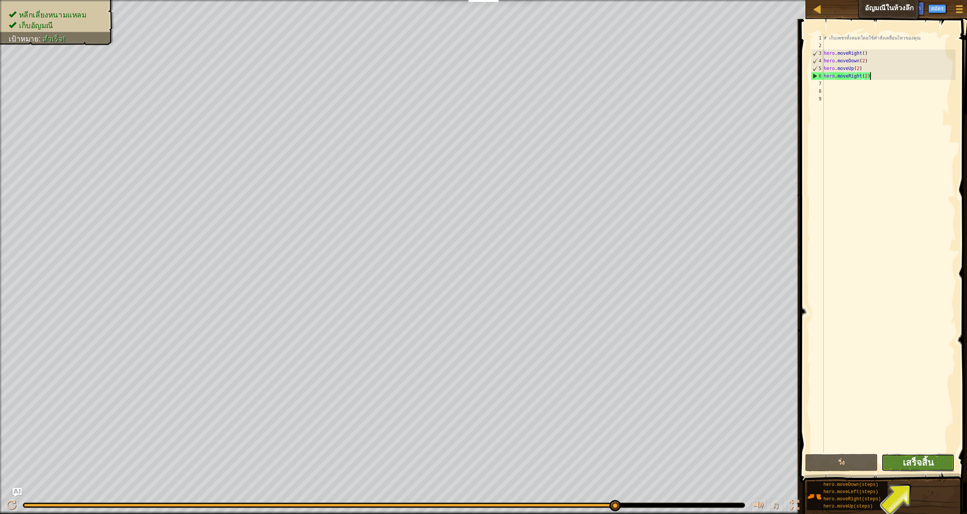
click at [908, 465] on span "เสร็จสิ้น" at bounding box center [918, 462] width 31 height 12
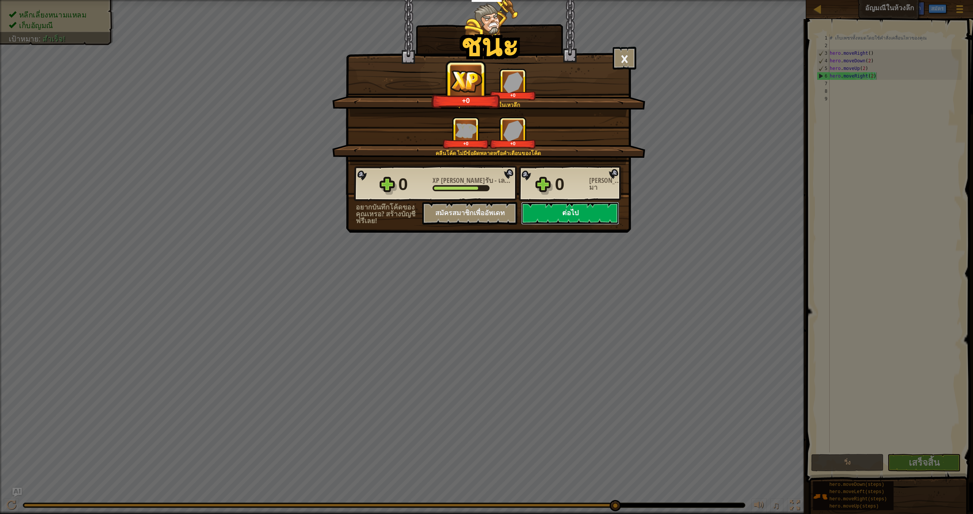
click at [555, 210] on button "ต่อไป" at bounding box center [570, 213] width 98 height 23
select select "th"
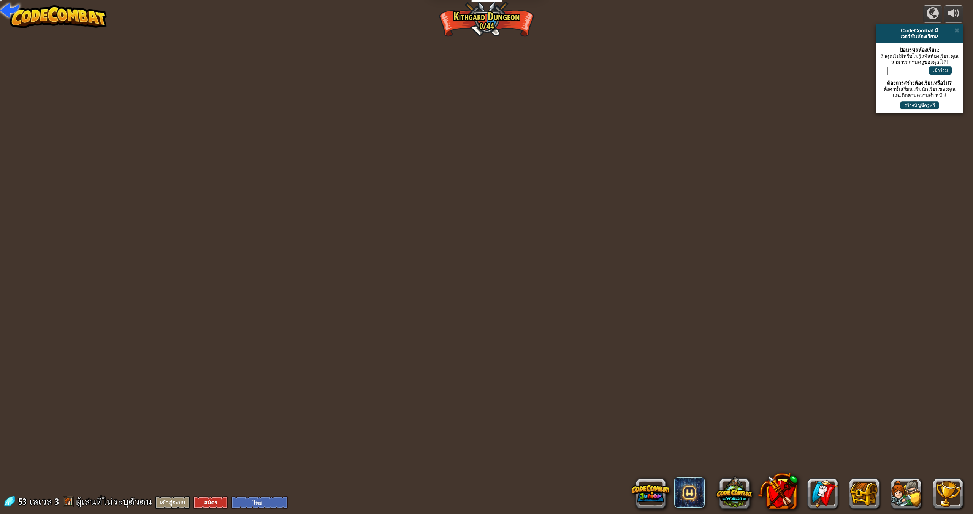
select select "th"
